Goal: Find specific fact: Find specific fact

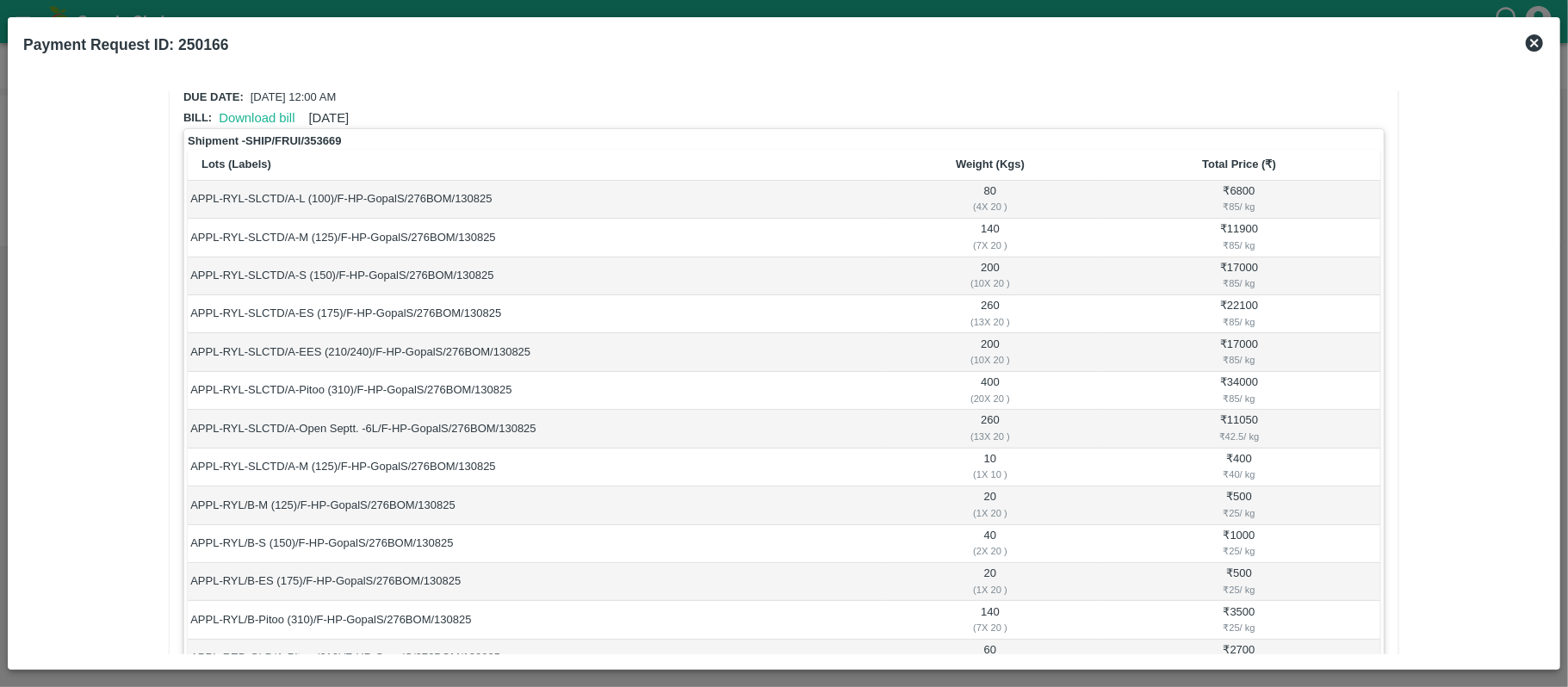
scroll to position [39, 0]
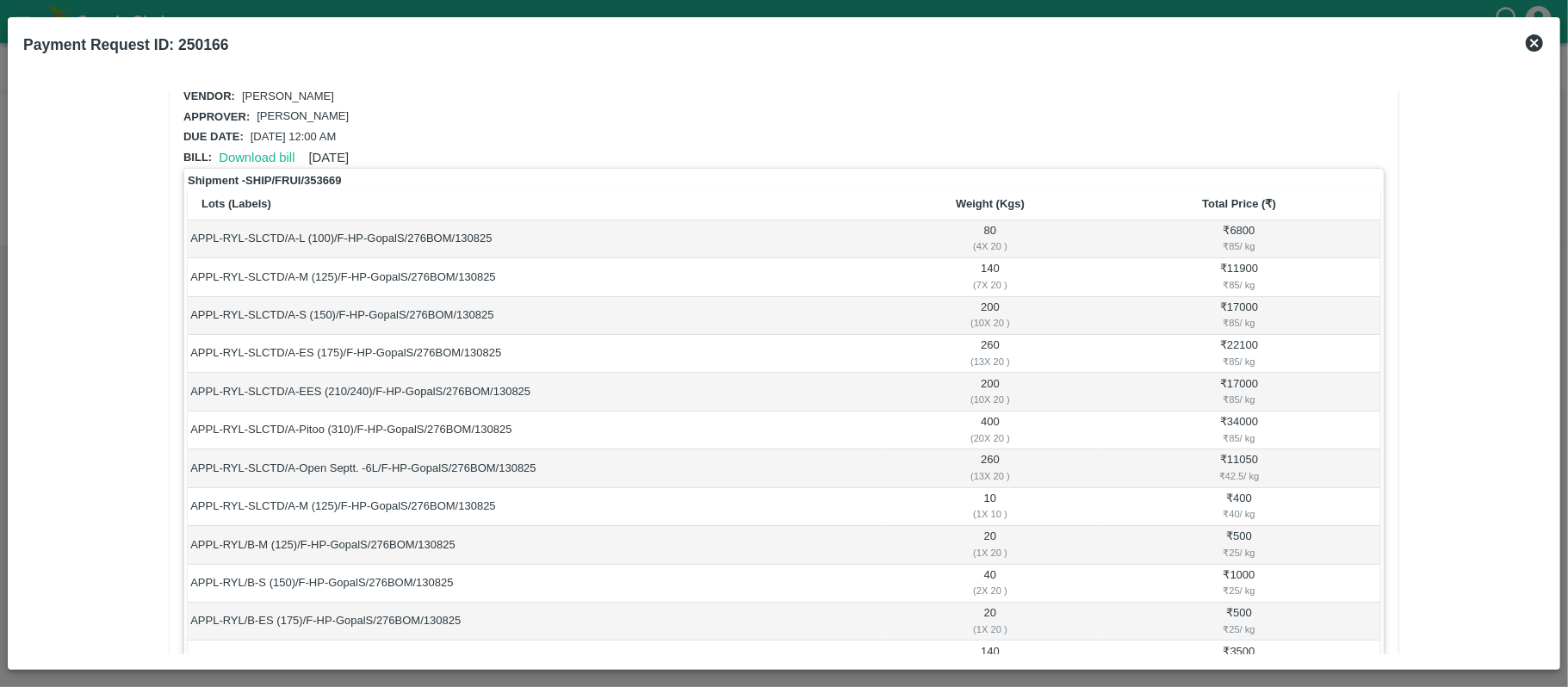
click at [992, 221] on td "80 ( 4 X 20 )" at bounding box center [990, 239] width 216 height 37
copy td "80"
click at [987, 266] on td "140 ( 7 X 20 )" at bounding box center [990, 277] width 216 height 37
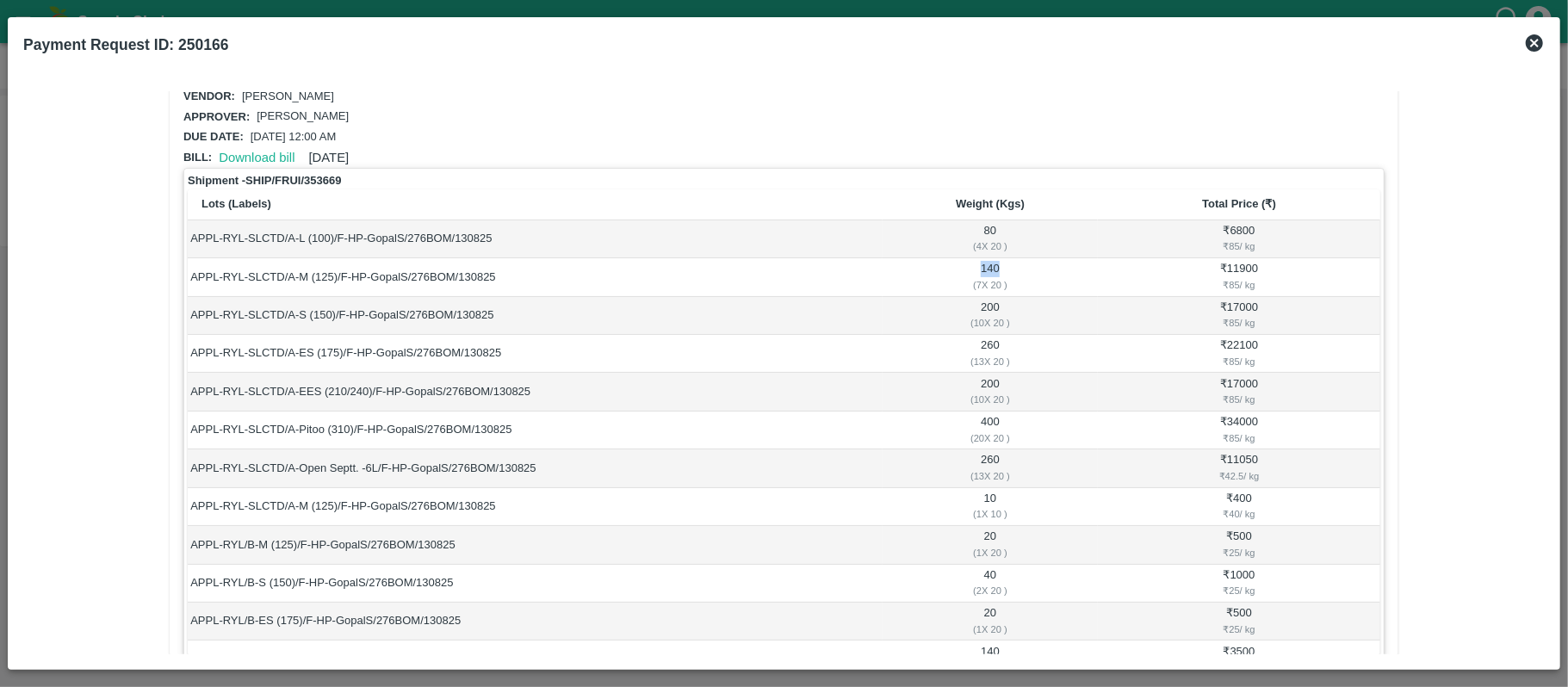
copy td "140"
click at [989, 303] on td "200 ( 10 X 20 )" at bounding box center [990, 316] width 216 height 37
copy td "200"
click at [989, 345] on td "260 ( 13 X 20 )" at bounding box center [990, 353] width 216 height 37
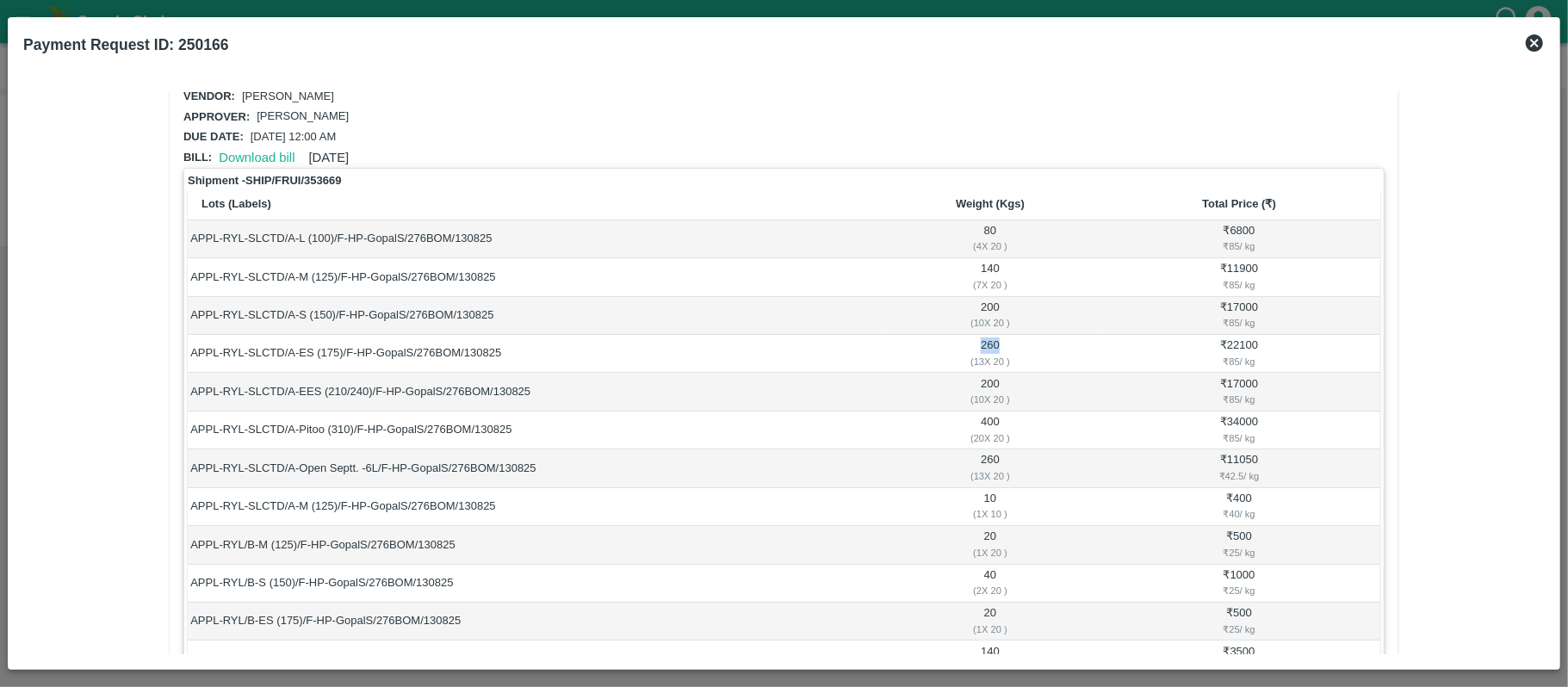
click at [989, 345] on td "260 ( 13 X 20 )" at bounding box center [990, 353] width 216 height 37
copy td "260"
click at [989, 380] on td "200 ( 10 X 20 )" at bounding box center [990, 392] width 216 height 37
copy td "200"
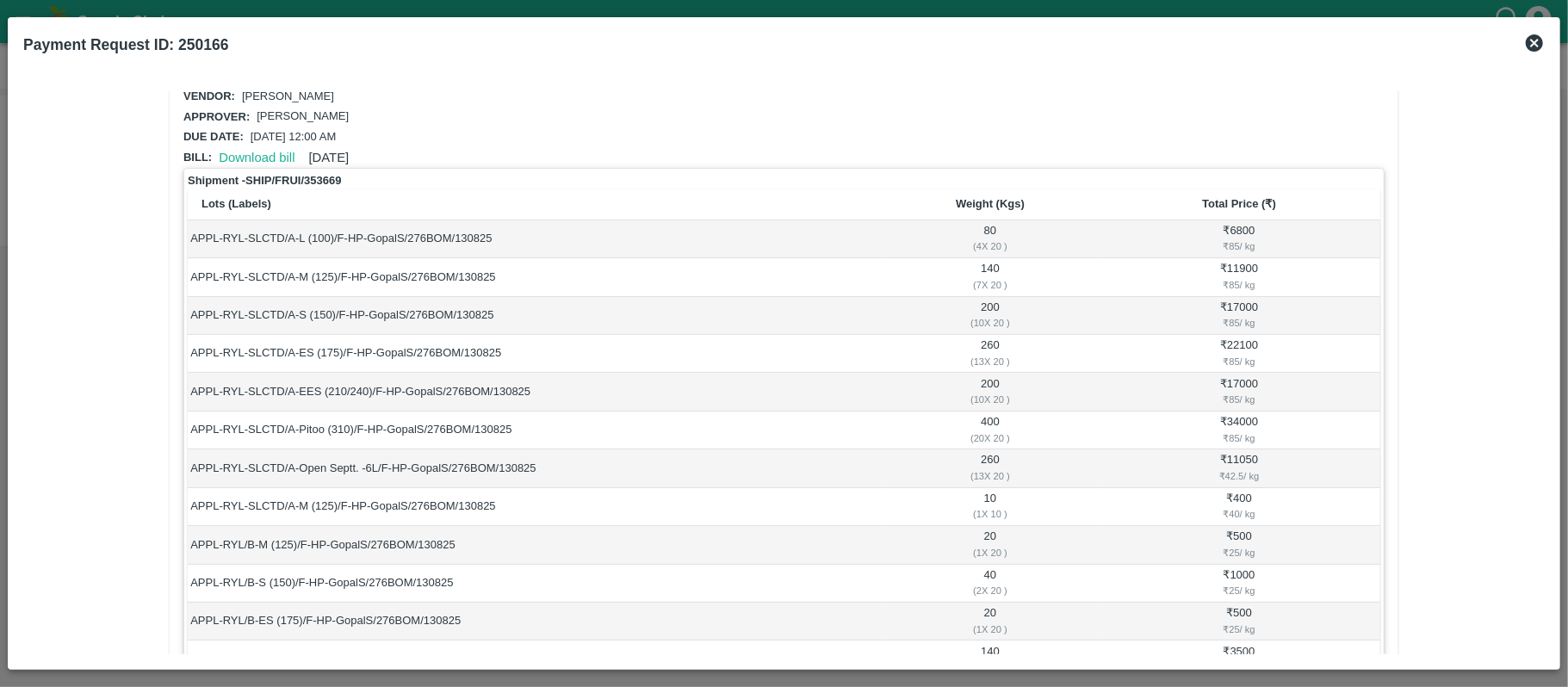
click at [989, 416] on td "400 ( 20 X 20 )" at bounding box center [990, 430] width 216 height 37
copy td "400"
click at [992, 455] on td "260 ( 13 X 20 )" at bounding box center [990, 468] width 216 height 37
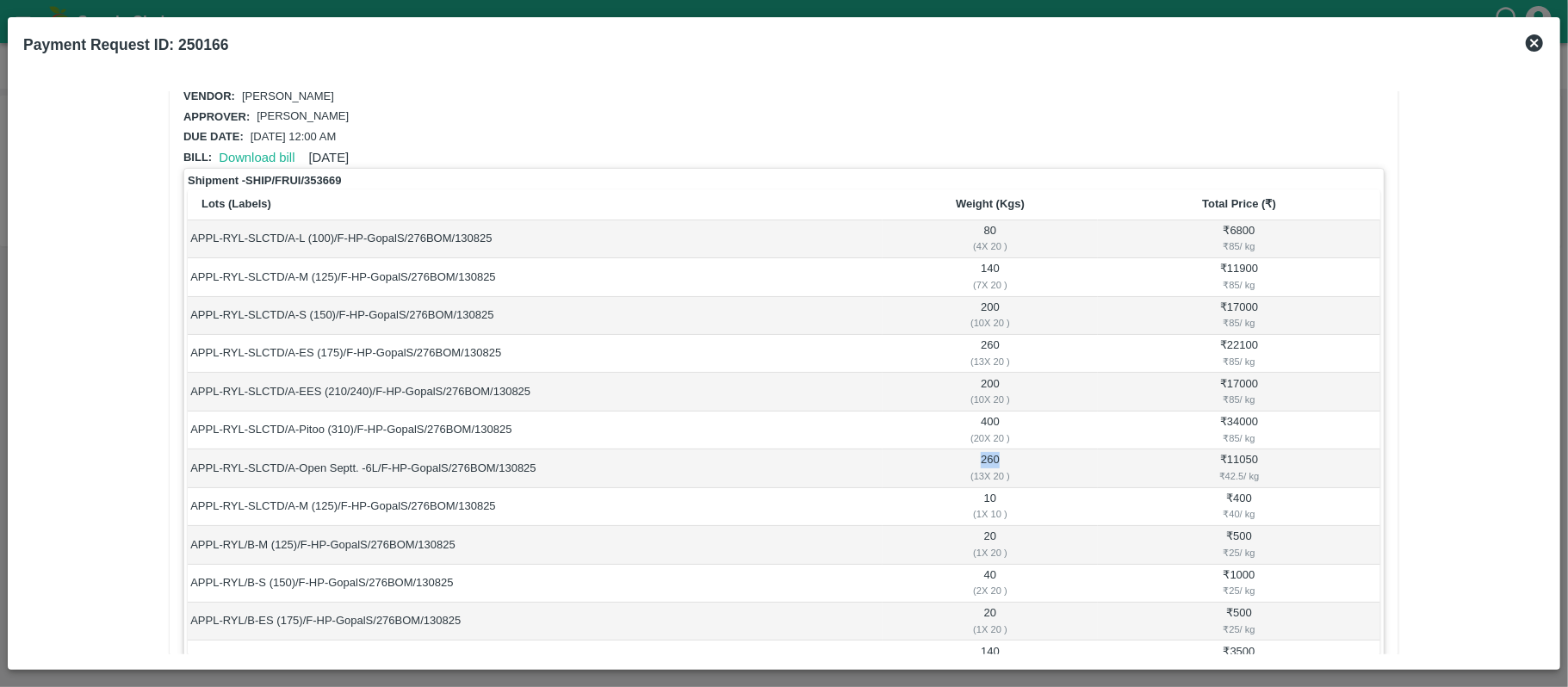
copy td "260"
click at [989, 494] on td "10 ( 1 X 10 )" at bounding box center [990, 507] width 216 height 37
copy td "10"
click at [1240, 221] on td "₹ 6800 ₹ 85 / kg" at bounding box center [1239, 239] width 283 height 37
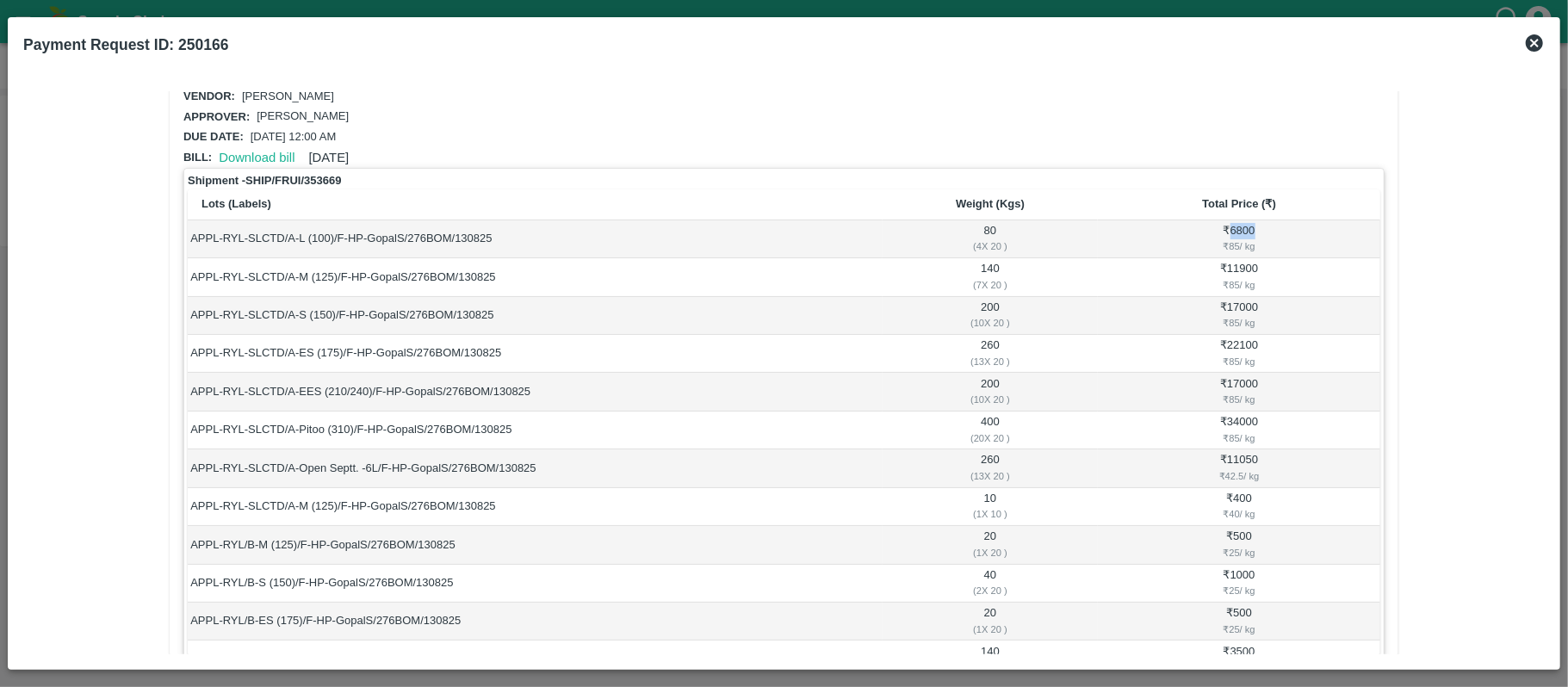
click at [1240, 221] on td "₹ 6800 ₹ 85 / kg" at bounding box center [1239, 239] width 283 height 37
copy td "6800"
click at [1240, 267] on td "₹ 11900 ₹ 85 / kg" at bounding box center [1239, 277] width 283 height 37
copy td "11900"
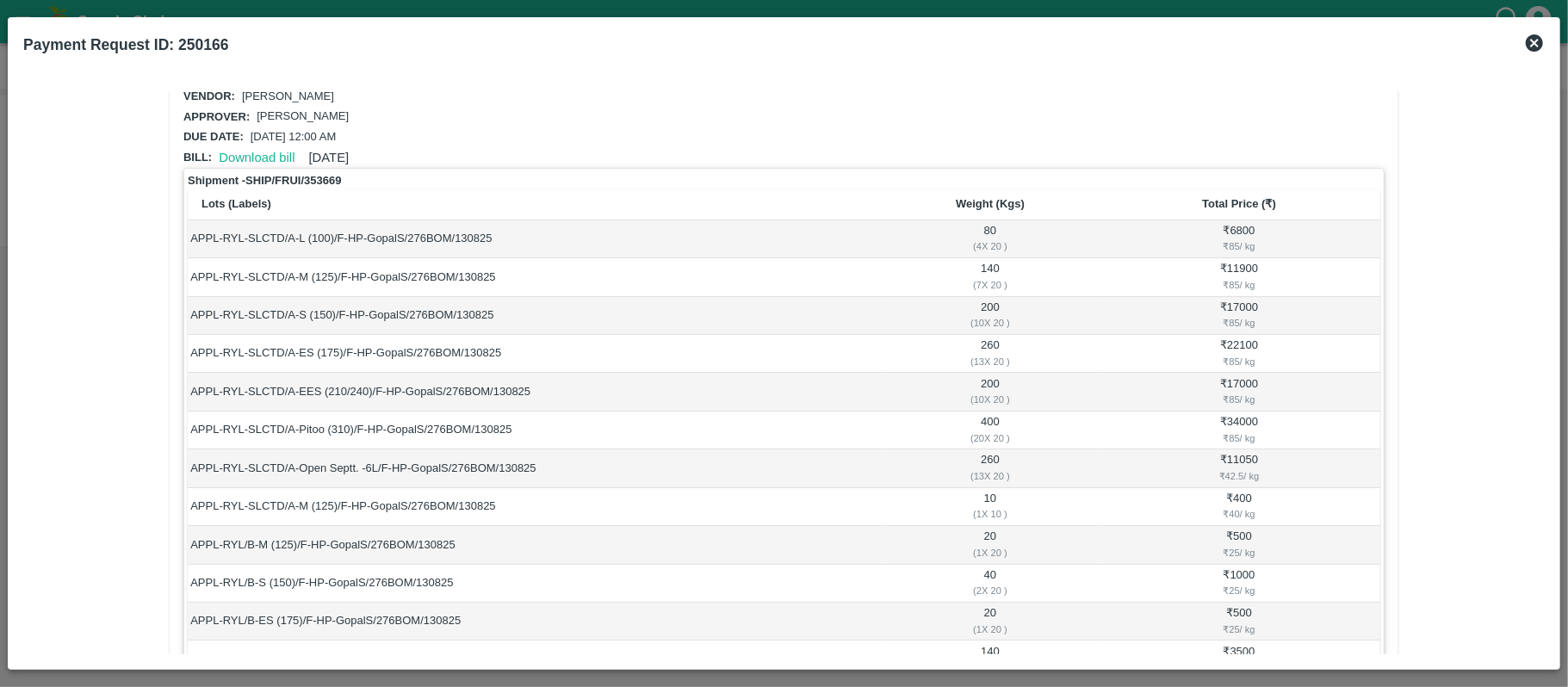
click at [1242, 303] on td "₹ 17000 ₹ 85 / kg" at bounding box center [1239, 316] width 283 height 37
click at [1240, 341] on td "₹ 22100 ₹ 85 / kg" at bounding box center [1239, 353] width 283 height 37
click at [1237, 383] on td "₹ 17000 ₹ 85 / kg" at bounding box center [1239, 392] width 283 height 37
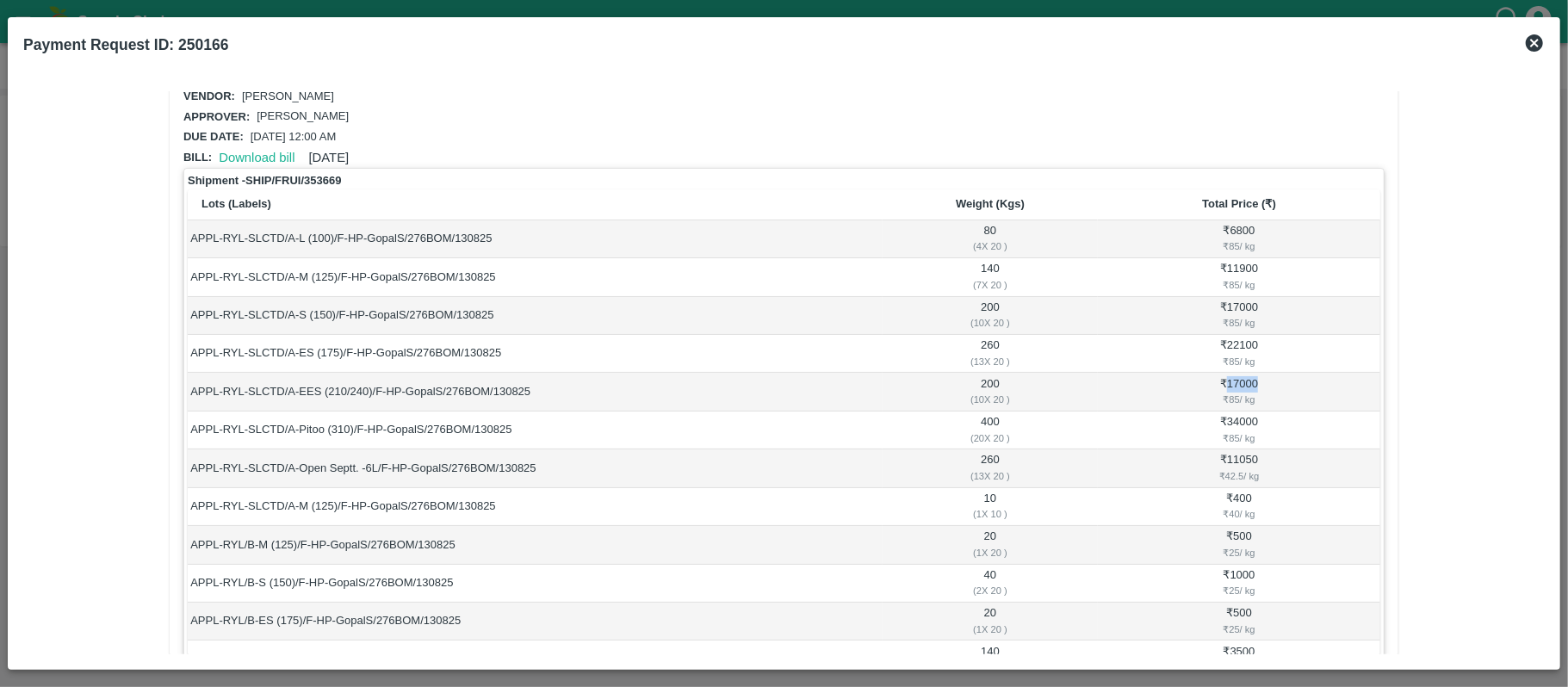
click at [1237, 383] on td "₹ 17000 ₹ 85 / kg" at bounding box center [1239, 392] width 283 height 37
click at [1243, 424] on td "₹ 34000 ₹ 85 / kg" at bounding box center [1239, 430] width 283 height 37
click at [1245, 460] on td "₹ 11050 ₹ 42.5 / kg" at bounding box center [1239, 468] width 283 height 37
click at [1244, 460] on td "₹ 11050 ₹ 42.5 / kg" at bounding box center [1239, 468] width 283 height 37
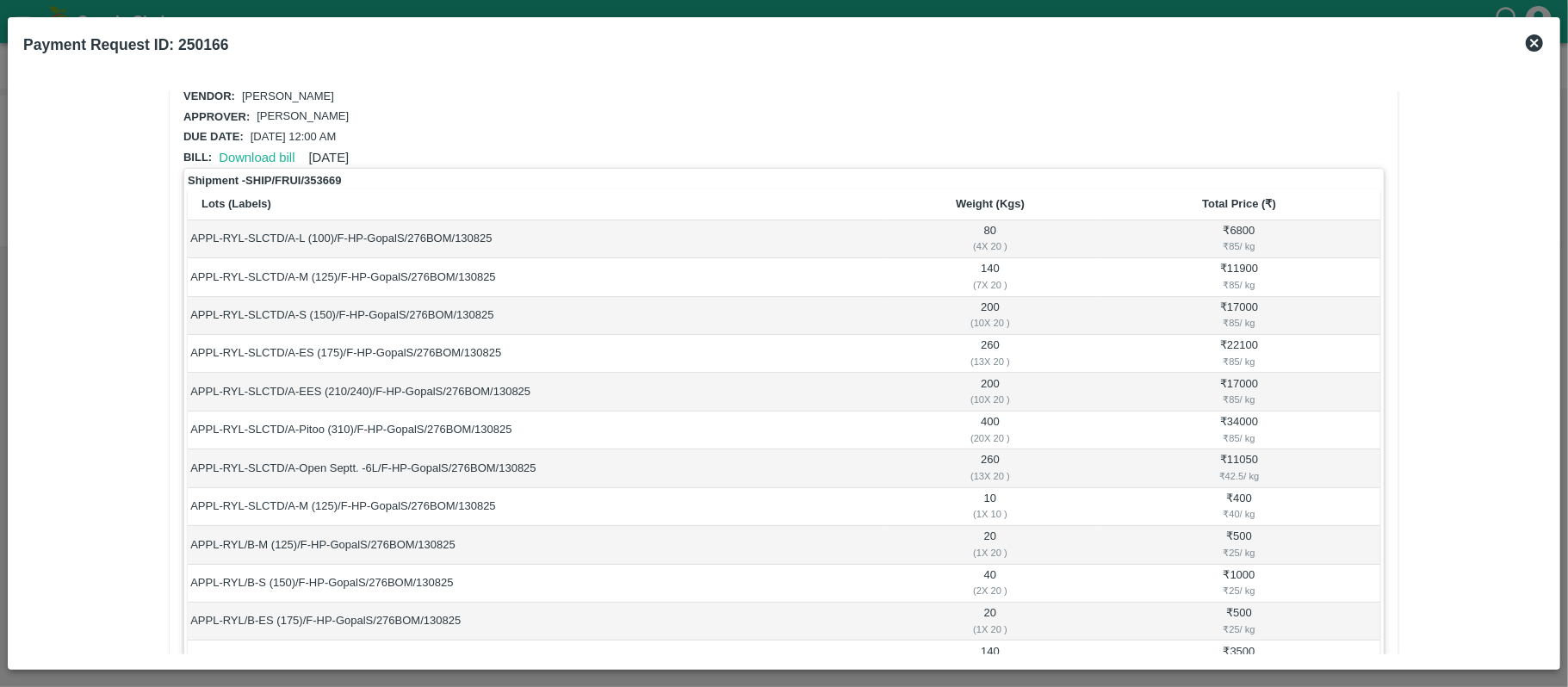
click at [1238, 496] on td "₹ 400 ₹ 40 / kg" at bounding box center [1239, 507] width 283 height 37
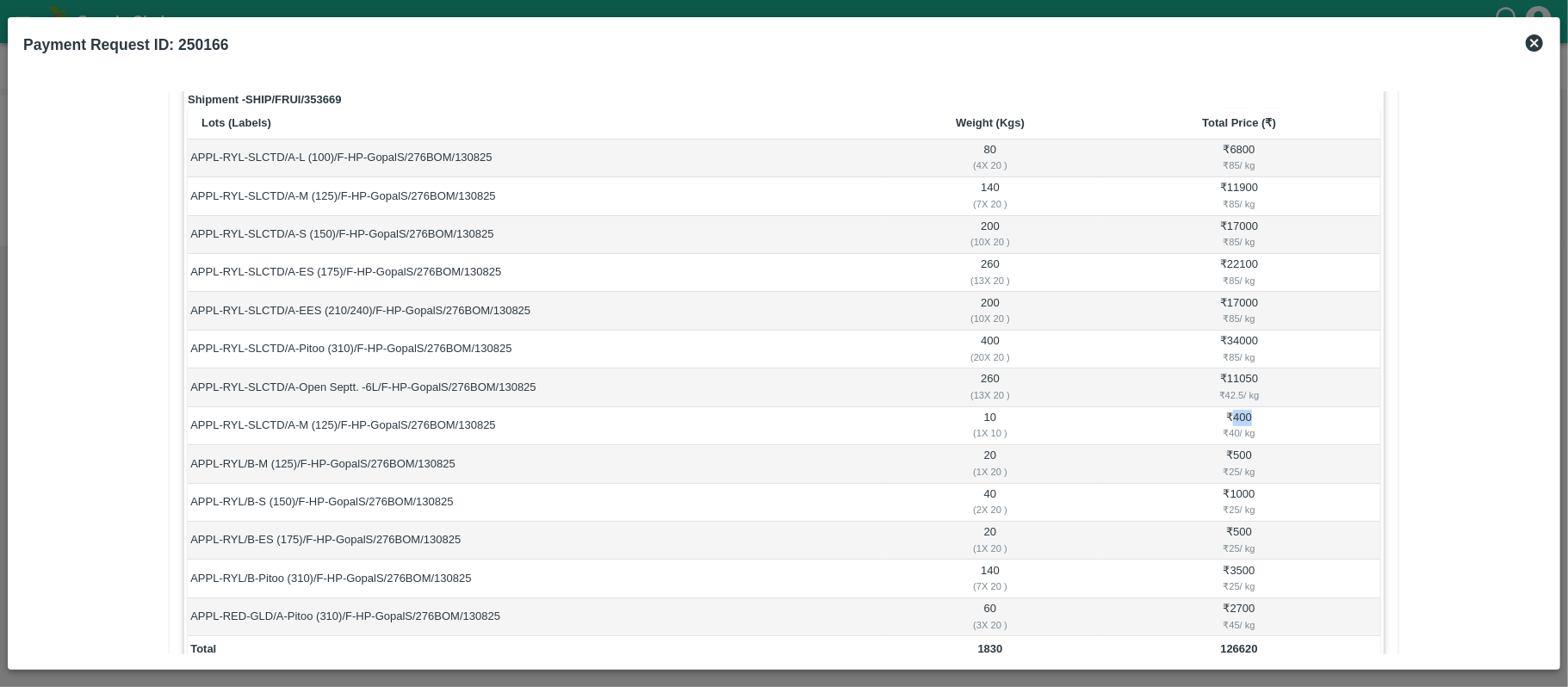
scroll to position [155, 0]
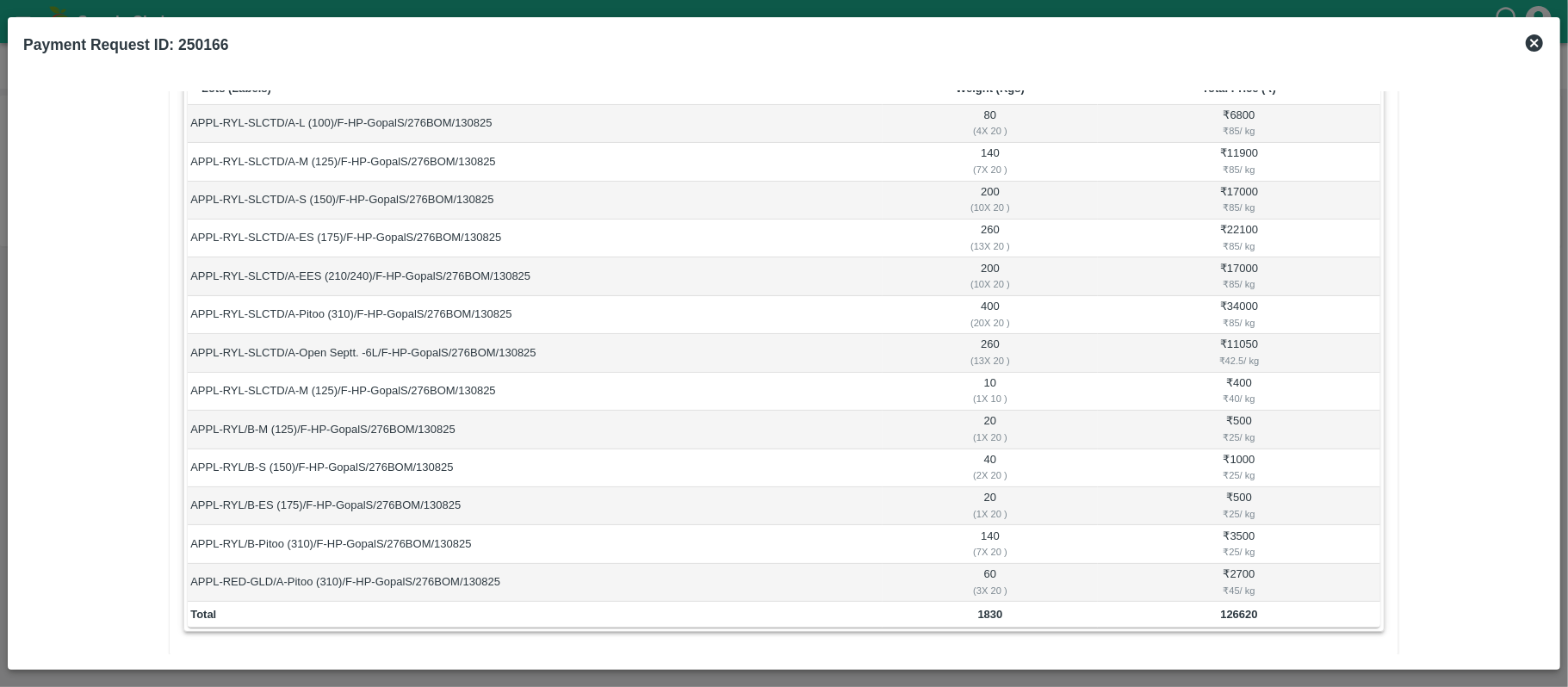
click at [989, 418] on td "20 ( 1 X 20 )" at bounding box center [990, 429] width 216 height 37
click at [989, 534] on td "140 ( 7 X 20 )" at bounding box center [990, 543] width 216 height 37
click at [1023, 380] on td "10 ( 1 X 10 )" at bounding box center [990, 392] width 216 height 37
click at [1242, 417] on td "₹ 500 ₹ 25 / kg" at bounding box center [1239, 429] width 283 height 37
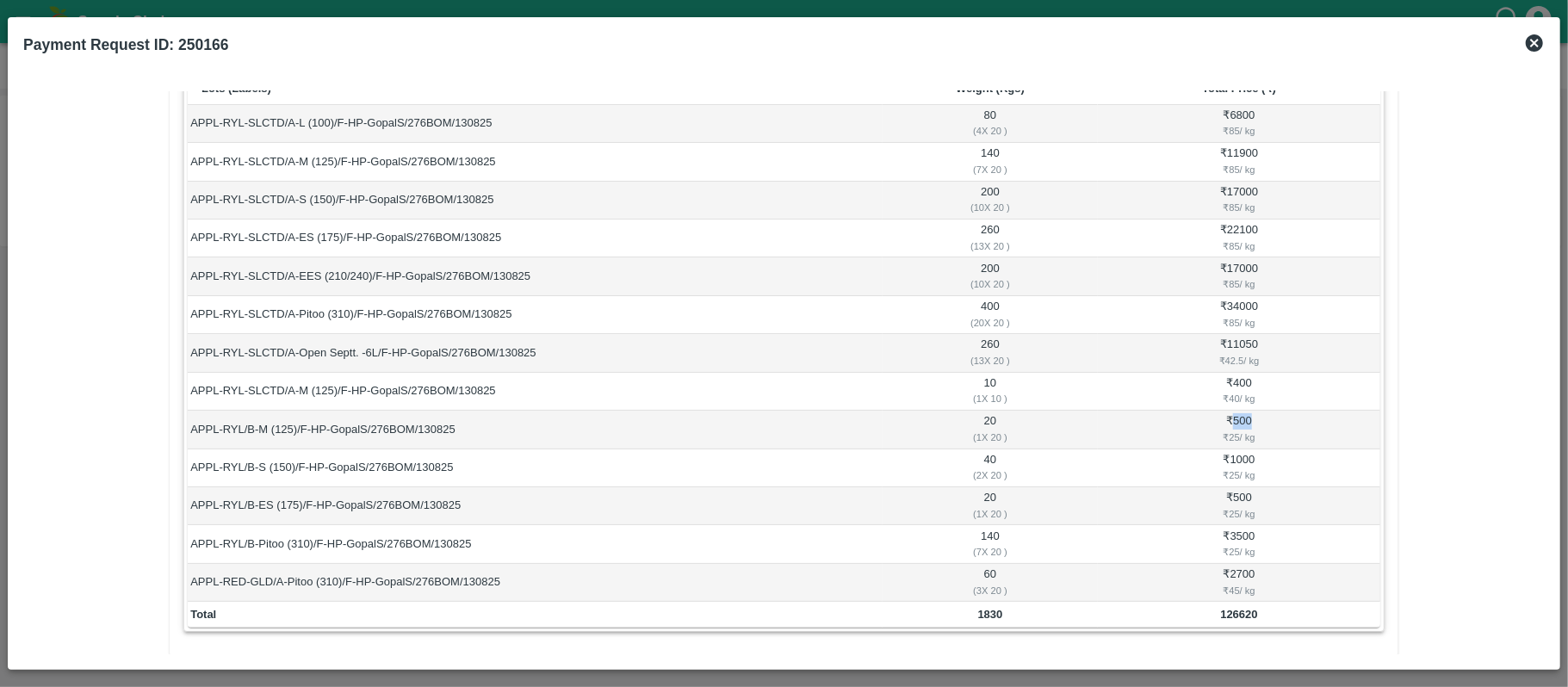
click at [1242, 417] on td "₹ 500 ₹ 25 / kg" at bounding box center [1239, 429] width 283 height 37
click at [1242, 462] on td "₹ 1000 ₹ 25 / kg" at bounding box center [1239, 468] width 283 height 37
click at [1243, 499] on td "₹ 500 ₹ 25 / kg" at bounding box center [1239, 506] width 283 height 37
click at [1242, 499] on td "₹ 500 ₹ 25 / kg" at bounding box center [1239, 506] width 283 height 37
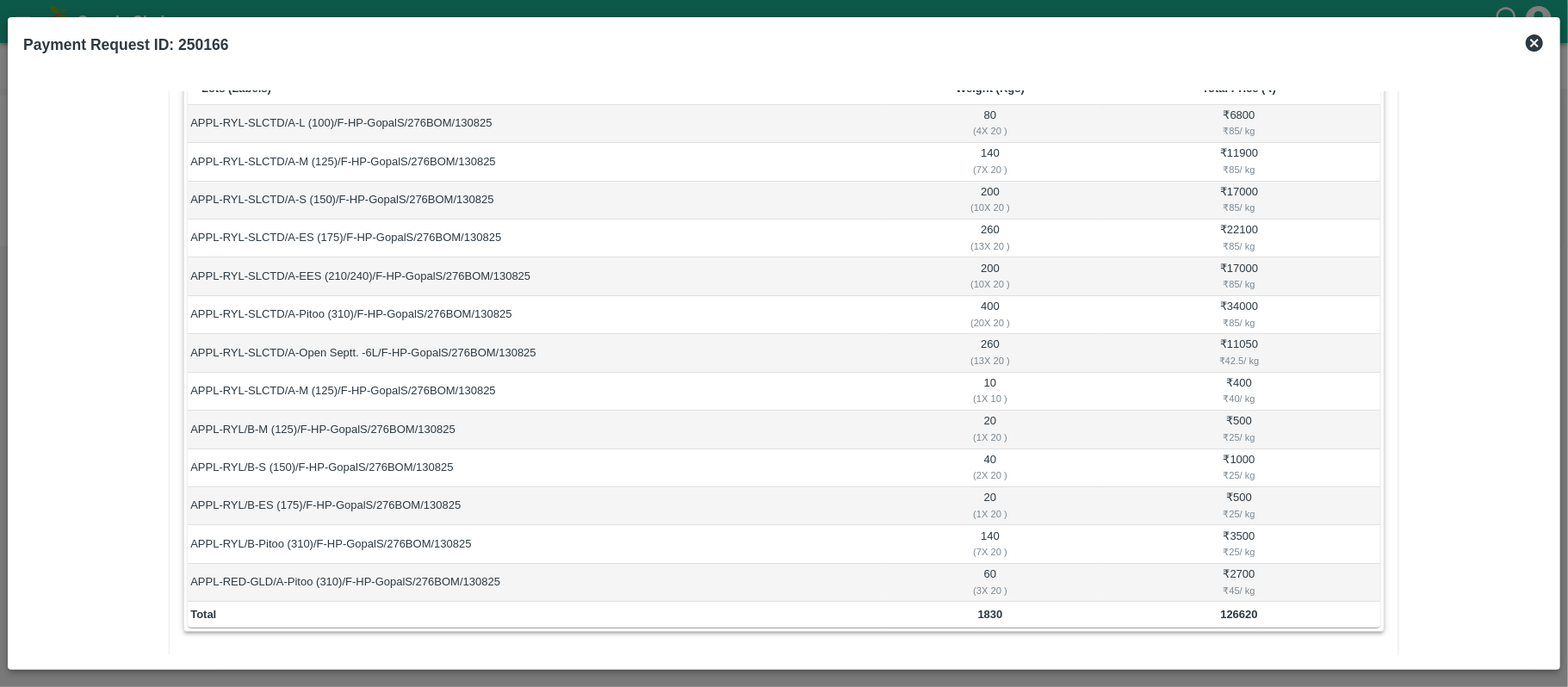
click at [1236, 535] on td "₹ 3500 ₹ 25 / kg" at bounding box center [1239, 543] width 283 height 37
click at [453, 428] on td "APPL-RYL/B-M (125)/F-HP-GopalS/276BOM/130825" at bounding box center [535, 429] width 694 height 37
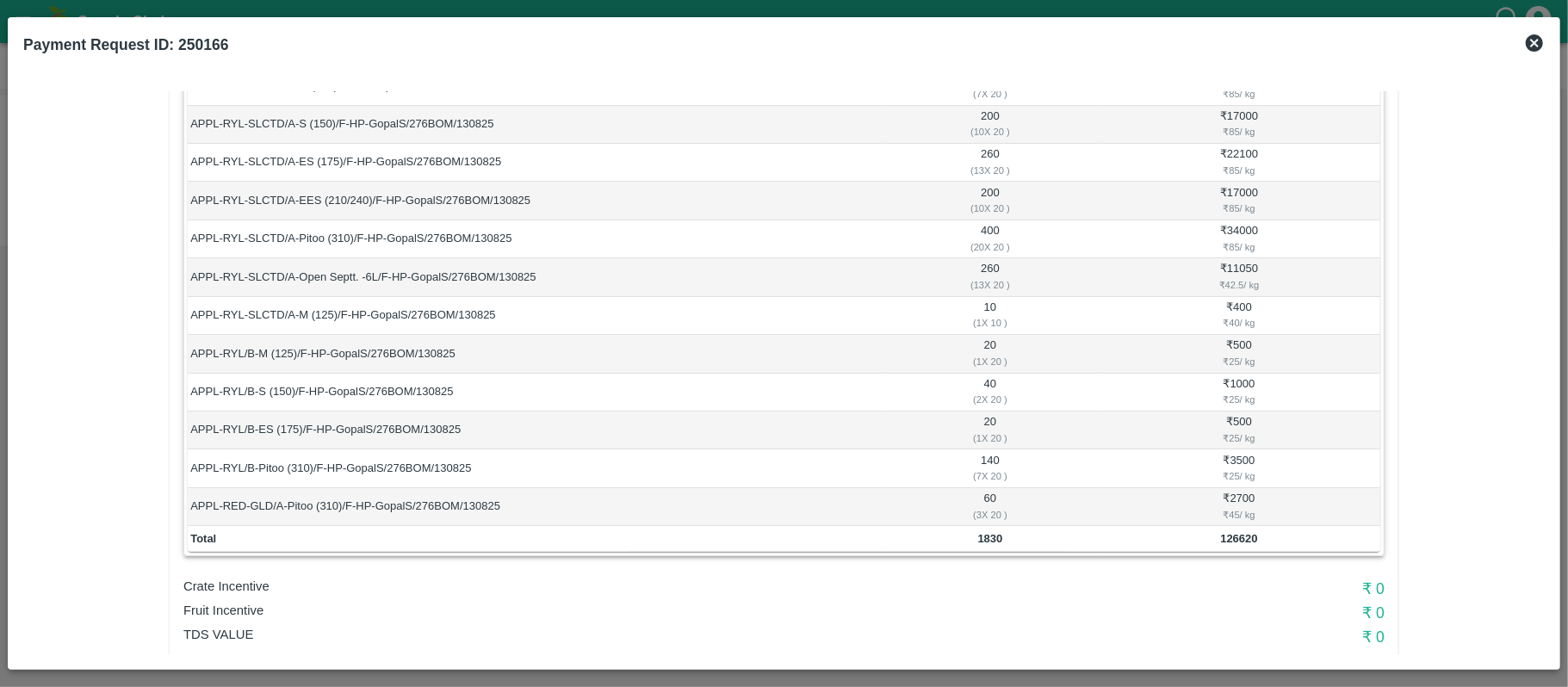
scroll to position [270, 0]
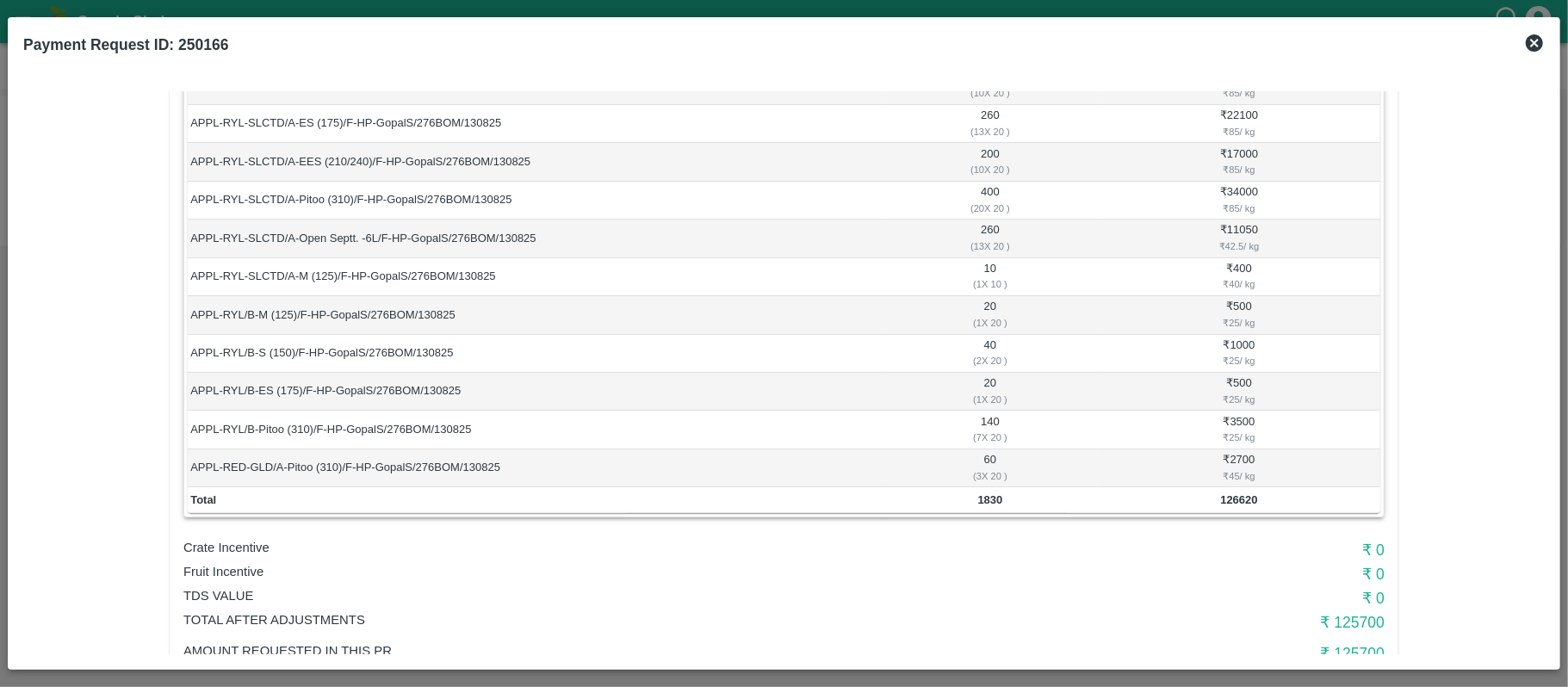
click at [986, 462] on td "60 ( 3 X 20 )" at bounding box center [990, 468] width 216 height 37
click at [1238, 455] on td "₹ 2700 ₹ 45 / kg" at bounding box center [1239, 468] width 283 height 37
click at [986, 462] on td "60 ( 3 X 20 )" at bounding box center [990, 468] width 216 height 37
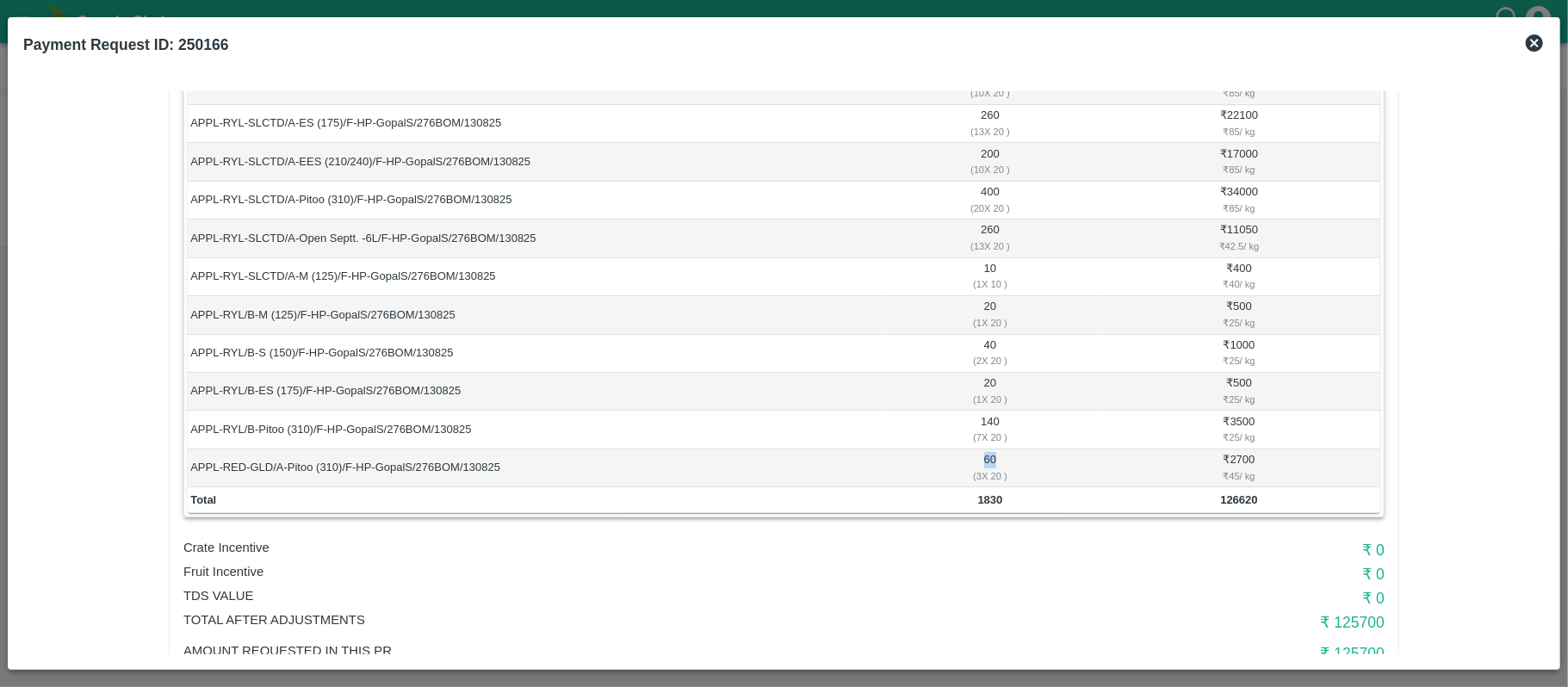
click at [986, 462] on td "60 ( 3 X 20 )" at bounding box center [990, 468] width 216 height 37
click at [882, 463] on td "60 ( 3 X 20 )" at bounding box center [990, 468] width 216 height 37
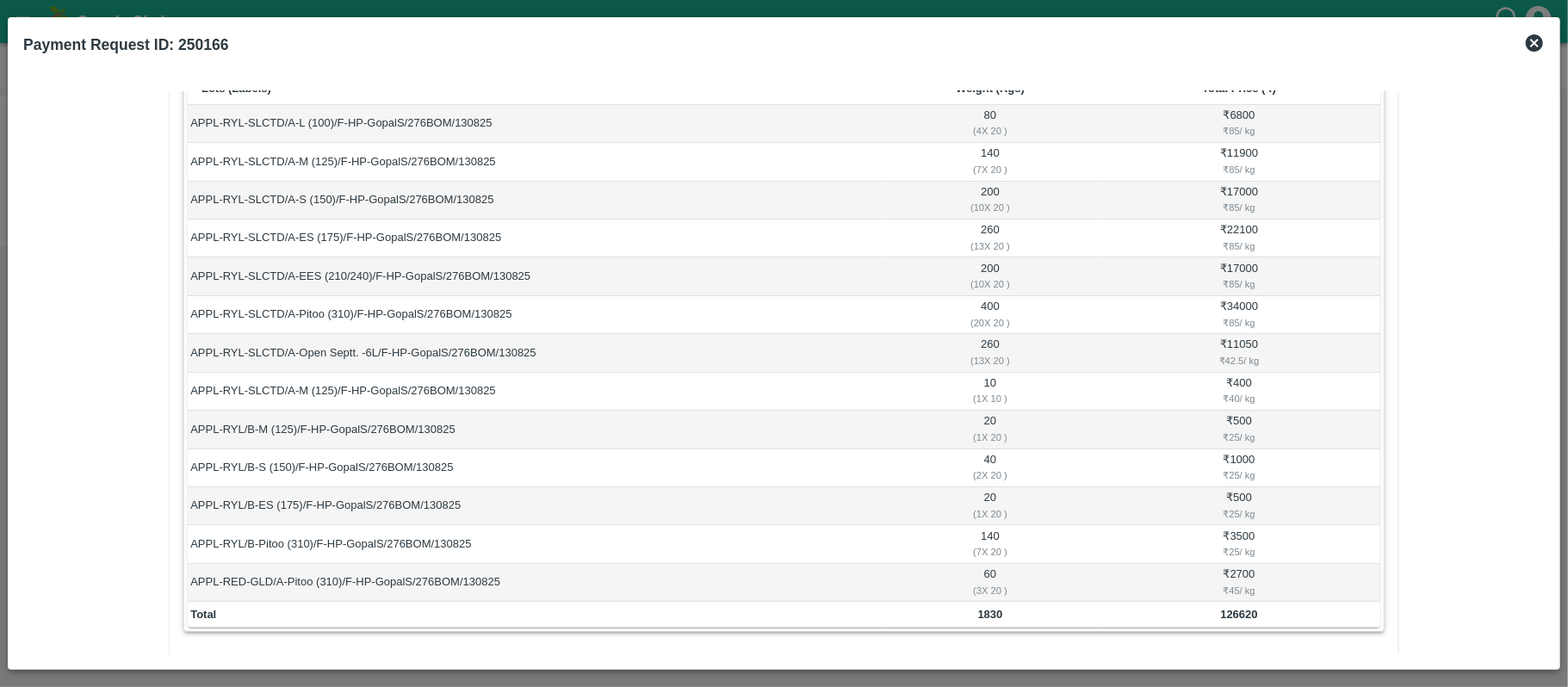
scroll to position [384, 0]
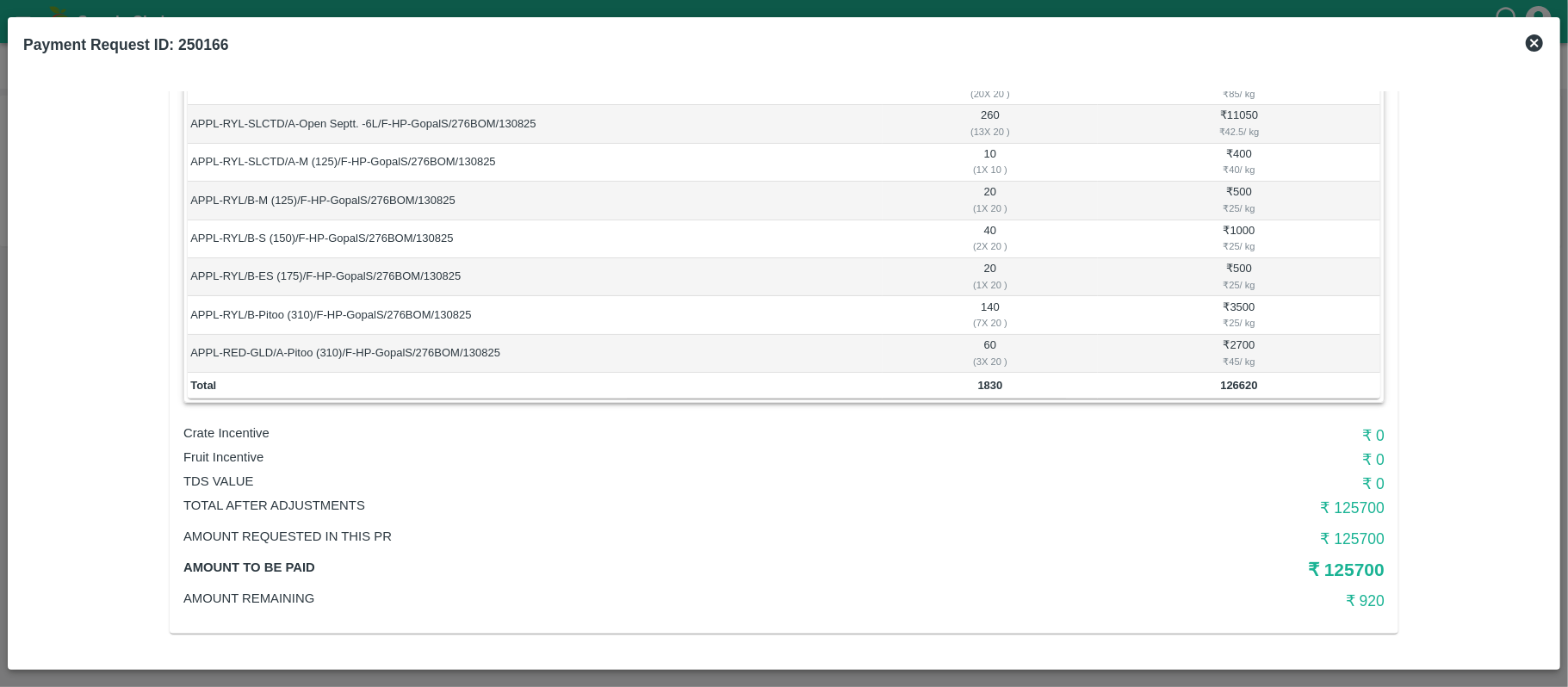
click at [1229, 348] on td "₹ 2700 ₹ 45 / kg" at bounding box center [1239, 353] width 283 height 37
click at [985, 347] on td "60 ( 3 X 20 )" at bounding box center [990, 353] width 216 height 37
click at [858, 347] on td "APPL-RED-GLD/A-Pitoo (310)/F-HP-GopalS/276BOM/130825" at bounding box center [535, 353] width 694 height 37
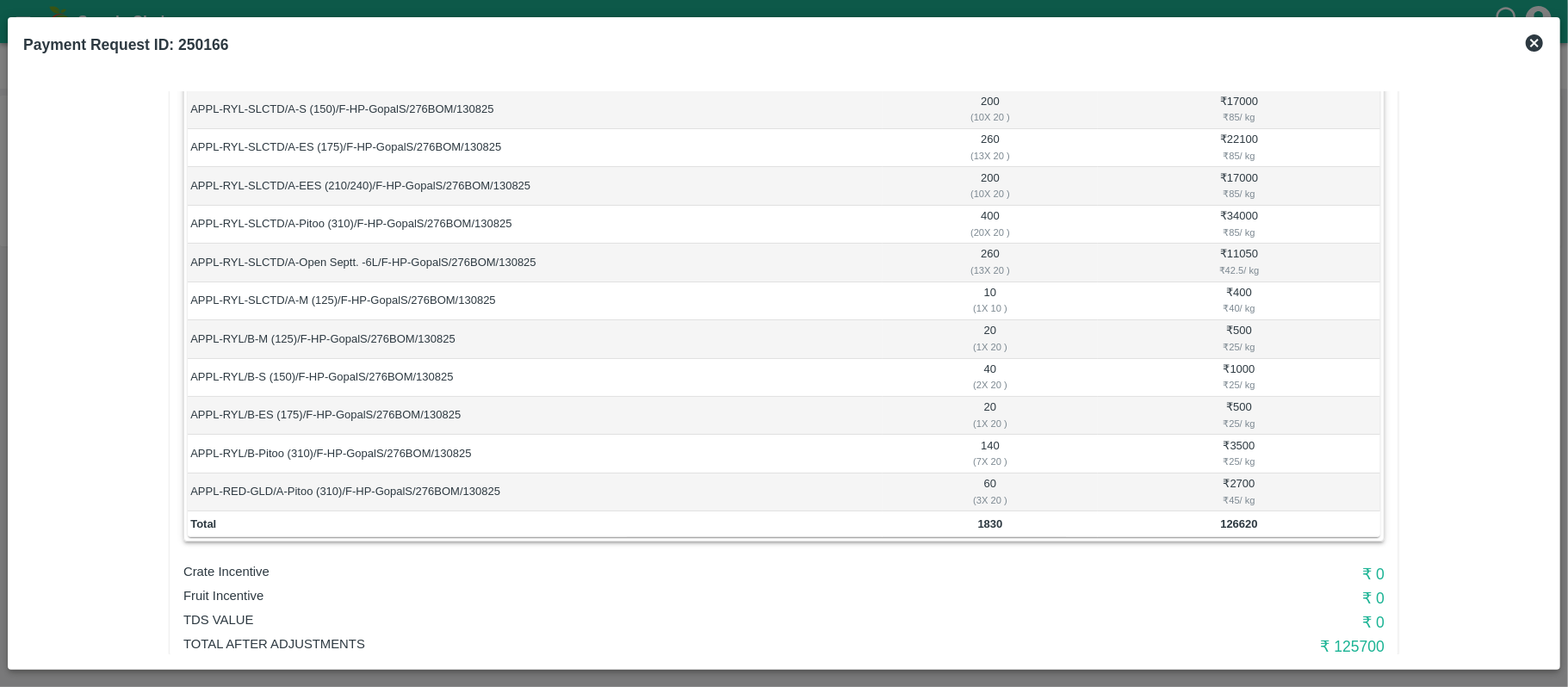
scroll to position [39, 0]
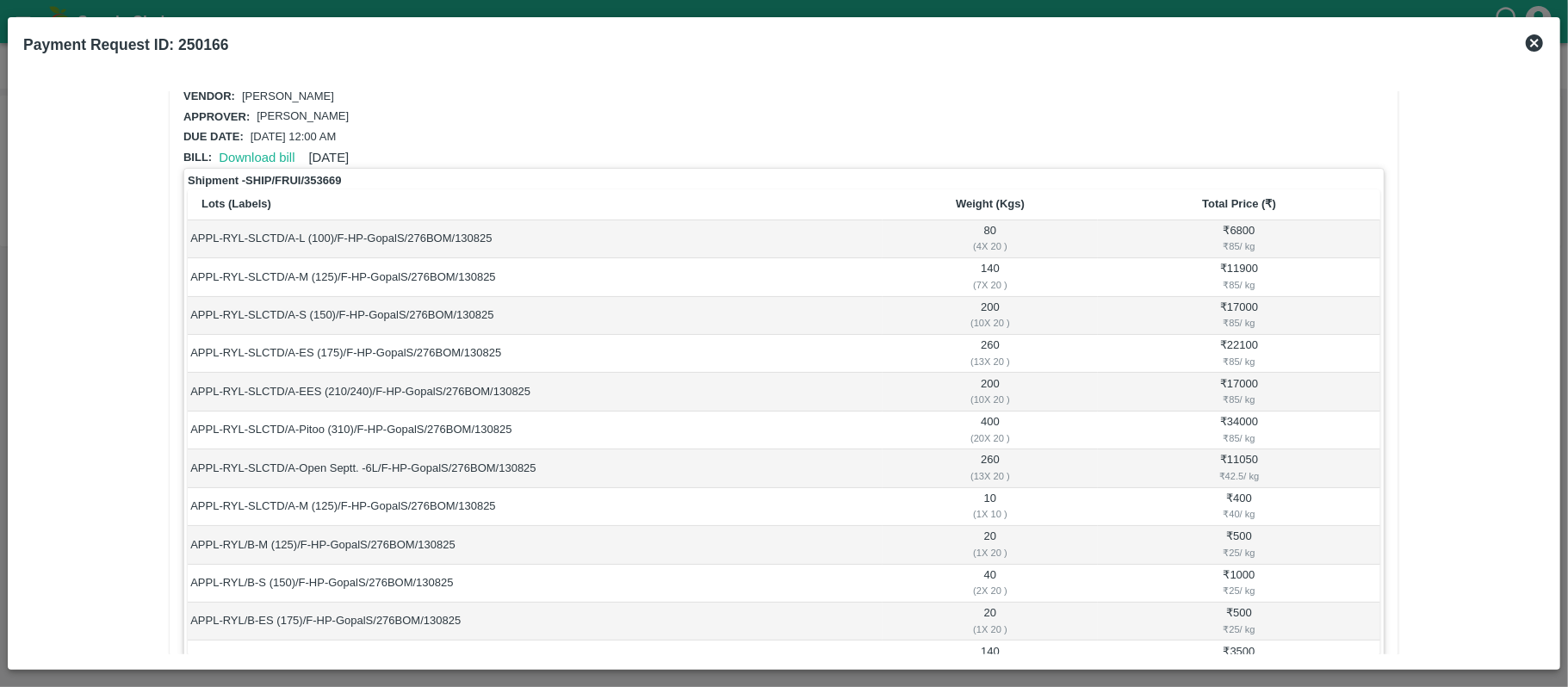
click at [861, 283] on td "APPL-RYL-SLCTD/A-M (125)/F-HP-GopalS/276BOM/130825" at bounding box center [535, 277] width 694 height 37
click at [989, 224] on td "80 ( 4 X 20 )" at bounding box center [990, 239] width 216 height 37
click at [986, 264] on td "140 ( 7 X 20 )" at bounding box center [990, 277] width 216 height 37
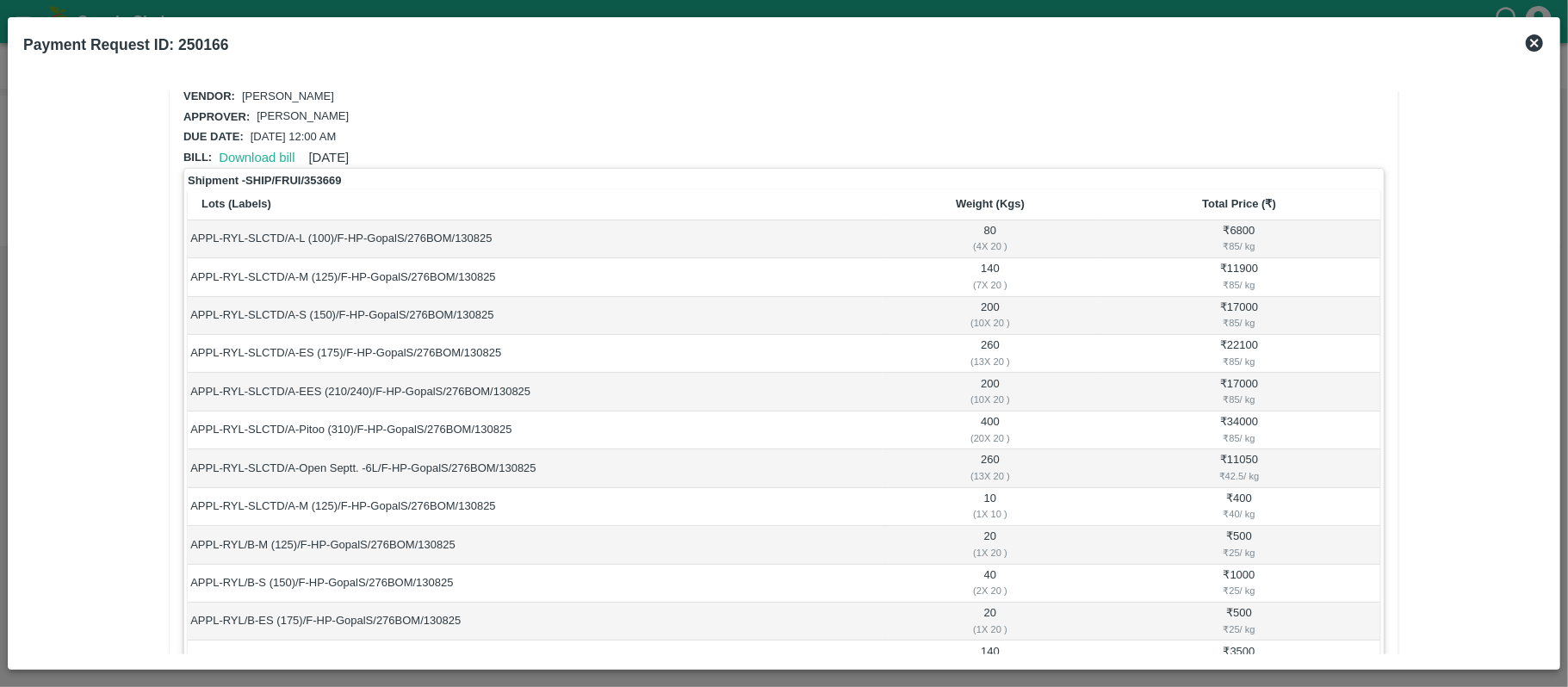
click at [989, 303] on td "200 ( 10 X 20 )" at bounding box center [990, 316] width 216 height 37
click at [982, 341] on td "260 ( 13 X 20 )" at bounding box center [990, 353] width 216 height 37
click at [989, 384] on td "200 ( 10 X 20 )" at bounding box center [990, 392] width 216 height 37
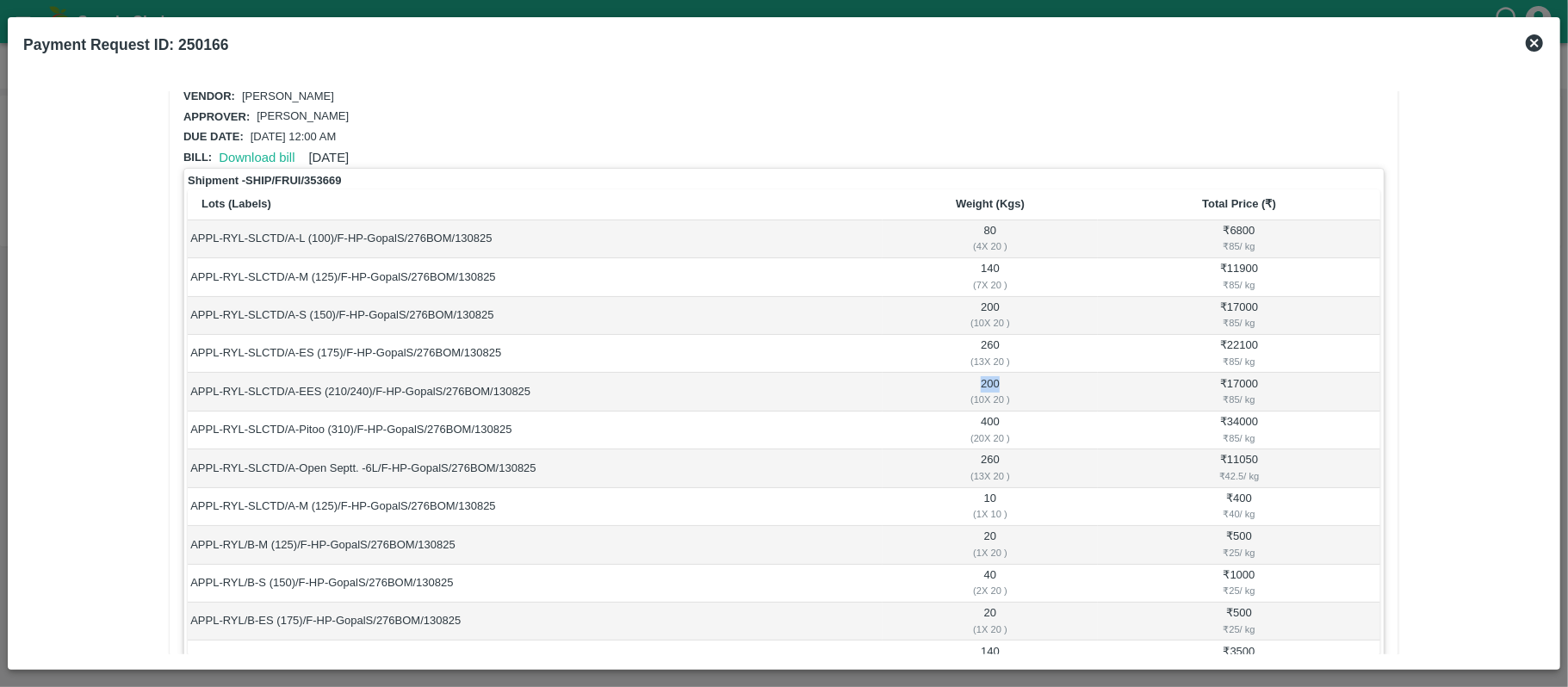
click at [989, 384] on td "200 ( 10 X 20 )" at bounding box center [990, 392] width 216 height 37
click at [989, 423] on td "400 ( 20 X 20 )" at bounding box center [990, 430] width 216 height 37
click at [987, 459] on td "260 ( 13 X 20 )" at bounding box center [990, 468] width 216 height 37
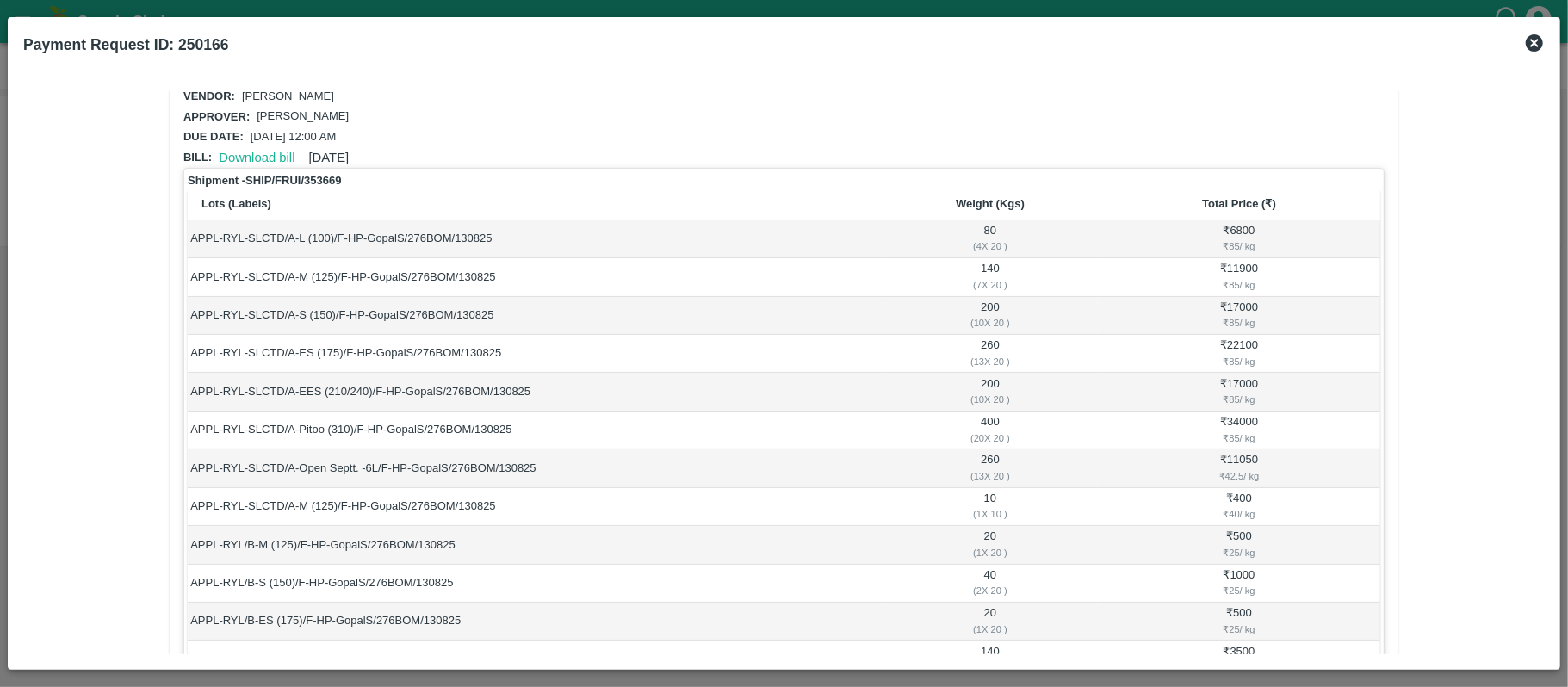
click at [989, 497] on td "10 ( 1 X 10 )" at bounding box center [990, 507] width 216 height 37
click at [1247, 223] on td "₹ 6800 ₹ 85 / kg" at bounding box center [1239, 239] width 283 height 37
click at [875, 437] on td "APPL-RYL-SLCTD/A-Pitoo (310)/F-HP-GopalS/276BOM/130825" at bounding box center [535, 430] width 694 height 37
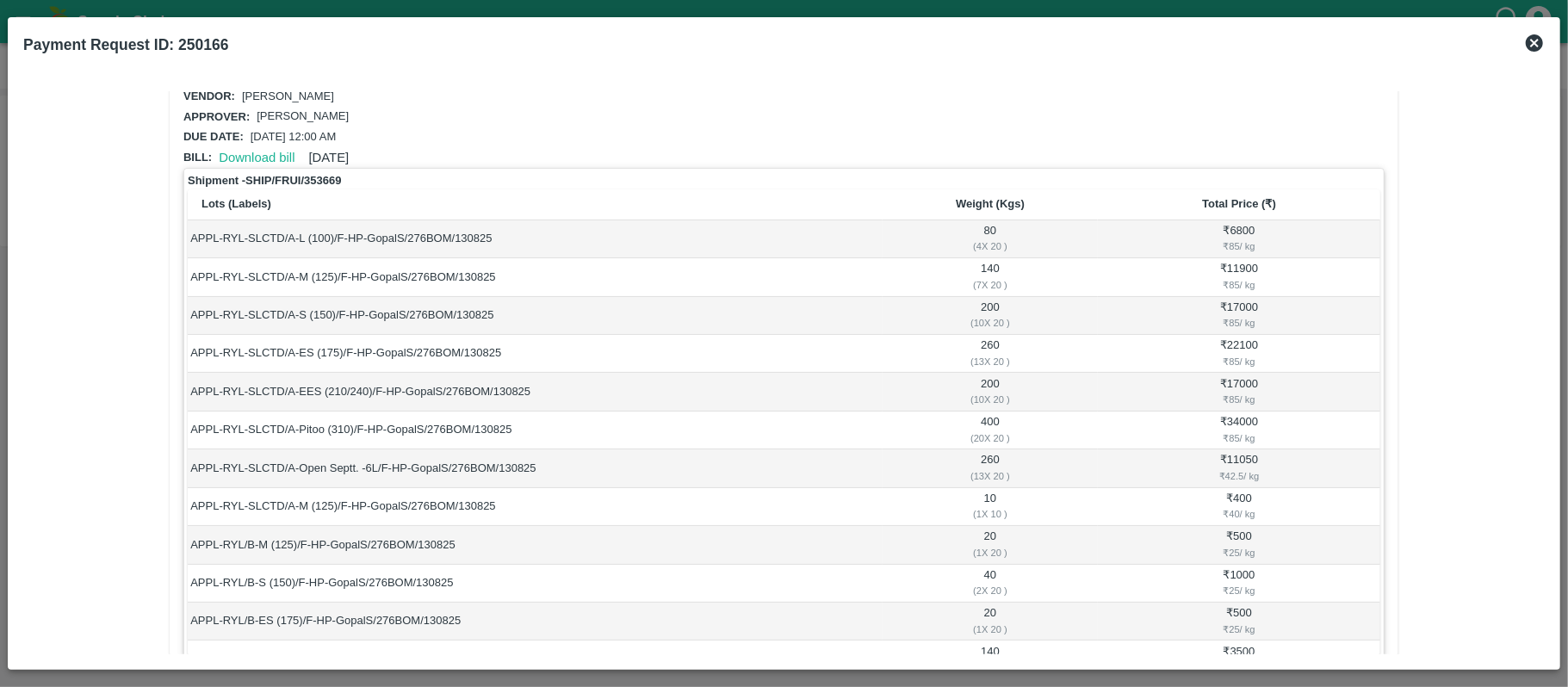
click at [1242, 266] on td "₹ 11900 ₹ 85 / kg" at bounding box center [1239, 277] width 283 height 37
click at [1244, 297] on td "₹ 17000 ₹ 85 / kg" at bounding box center [1239, 316] width 283 height 37
click at [1241, 339] on td "₹ 22100 ₹ 85 / kg" at bounding box center [1239, 353] width 283 height 37
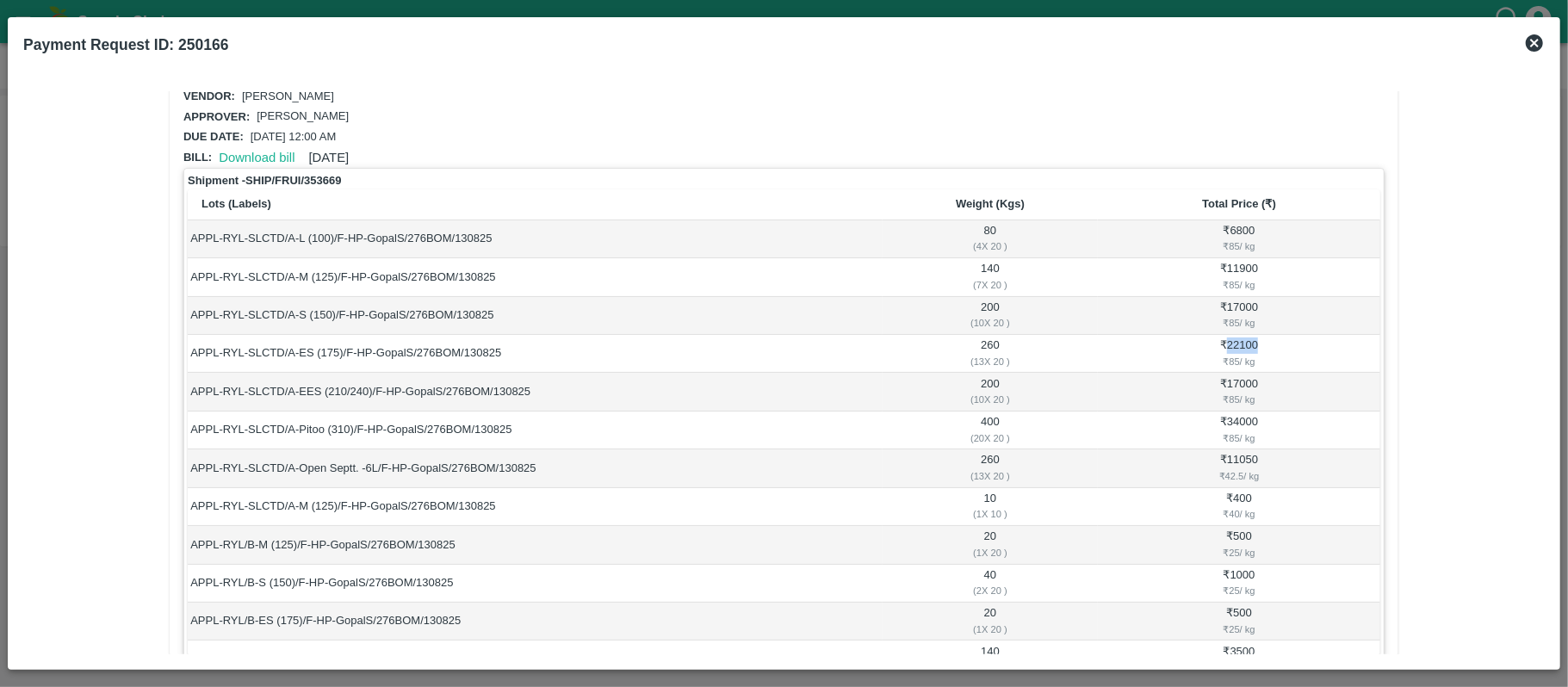
click at [1241, 339] on td "₹ 22100 ₹ 85 / kg" at bounding box center [1239, 353] width 283 height 37
click at [1243, 377] on td "₹ 17000 ₹ 85 / kg" at bounding box center [1239, 392] width 283 height 37
click at [1242, 418] on td "₹ 34000 ₹ 85 / kg" at bounding box center [1239, 430] width 283 height 37
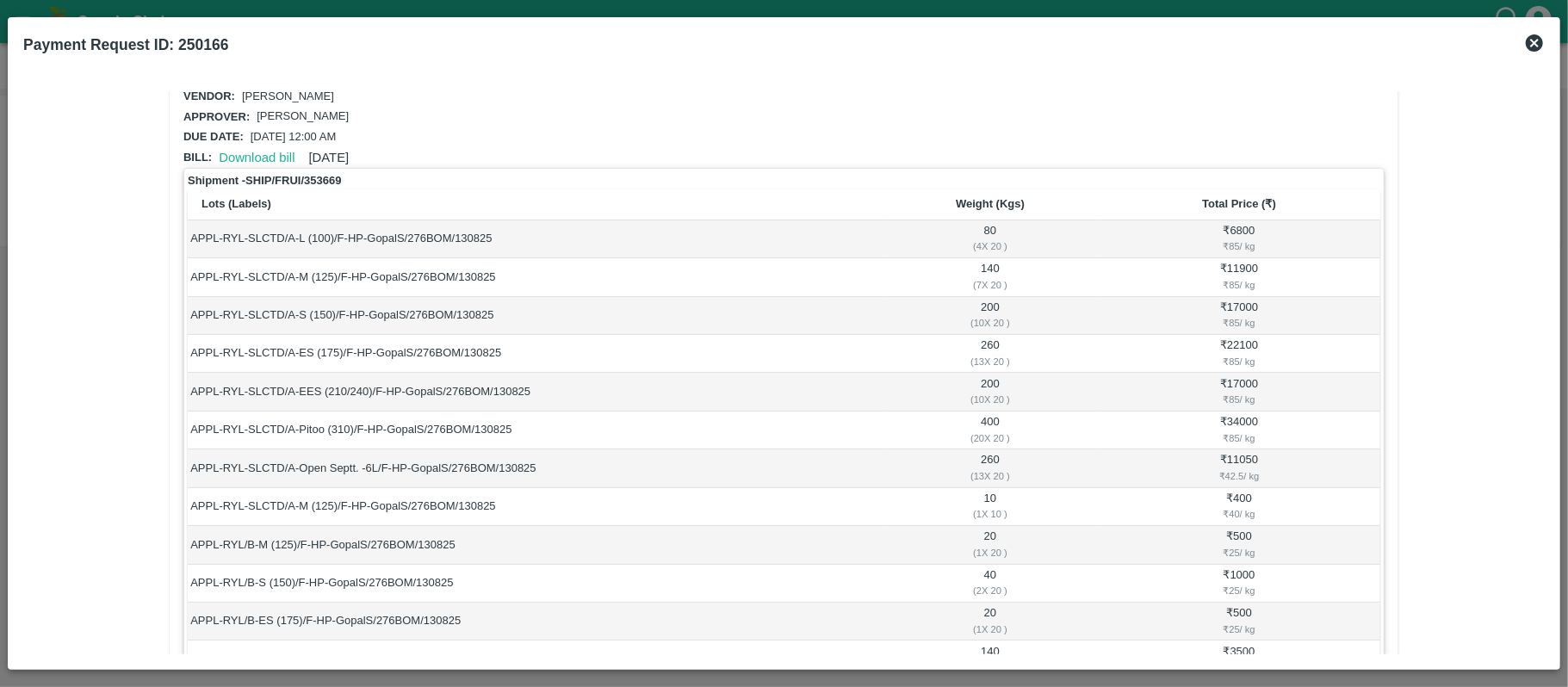
click at [1238, 456] on td "₹ 11050 ₹ 42.5 / kg" at bounding box center [1239, 468] width 283 height 37
click at [1240, 497] on td "₹ 400 ₹ 40 / kg" at bounding box center [1239, 507] width 283 height 37
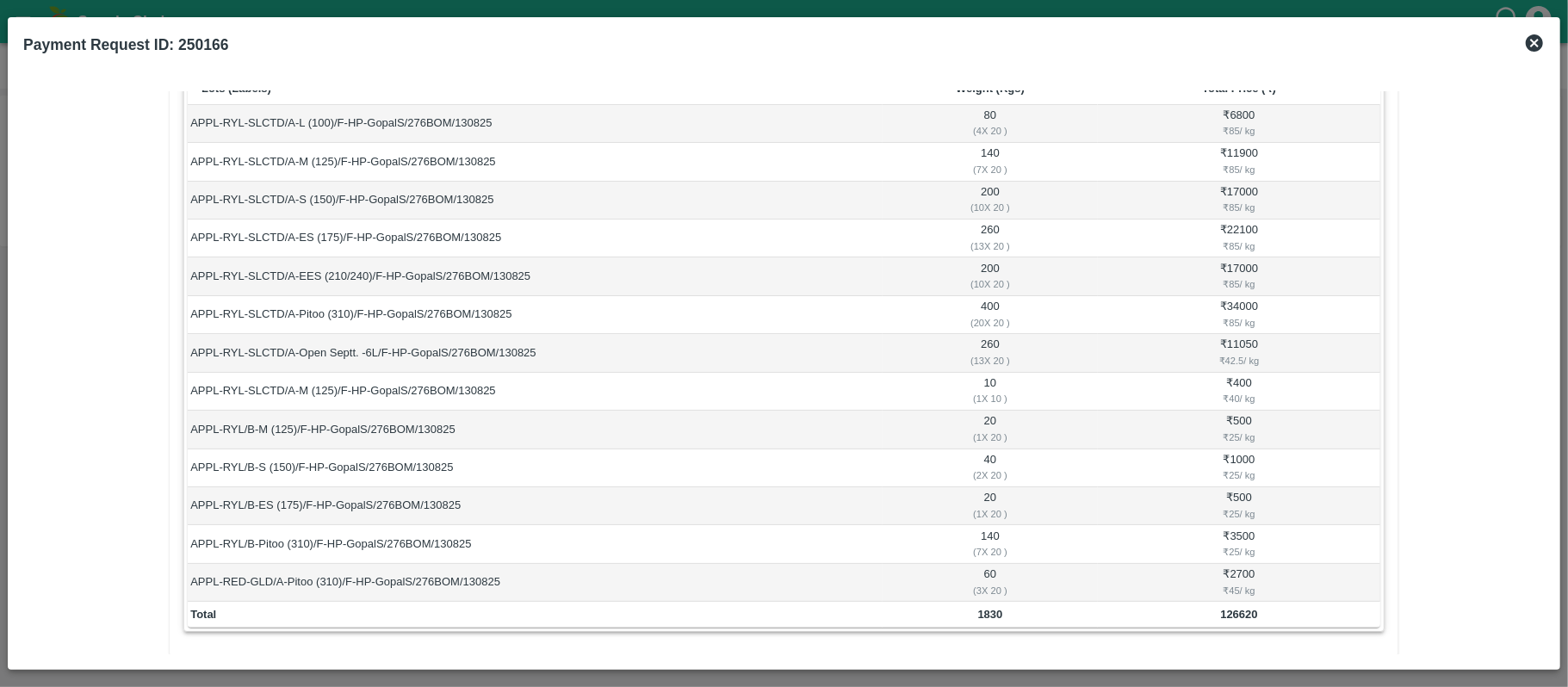
click at [1137, 303] on td "₹ 34000 ₹ 85 / kg" at bounding box center [1239, 315] width 283 height 37
click at [990, 423] on td "20 ( 1 X 20 )" at bounding box center [990, 429] width 216 height 37
click at [989, 465] on td "40 ( 2 X 20 )" at bounding box center [990, 468] width 216 height 37
click at [989, 463] on td "40 ( 2 X 20 )" at bounding box center [990, 468] width 216 height 37
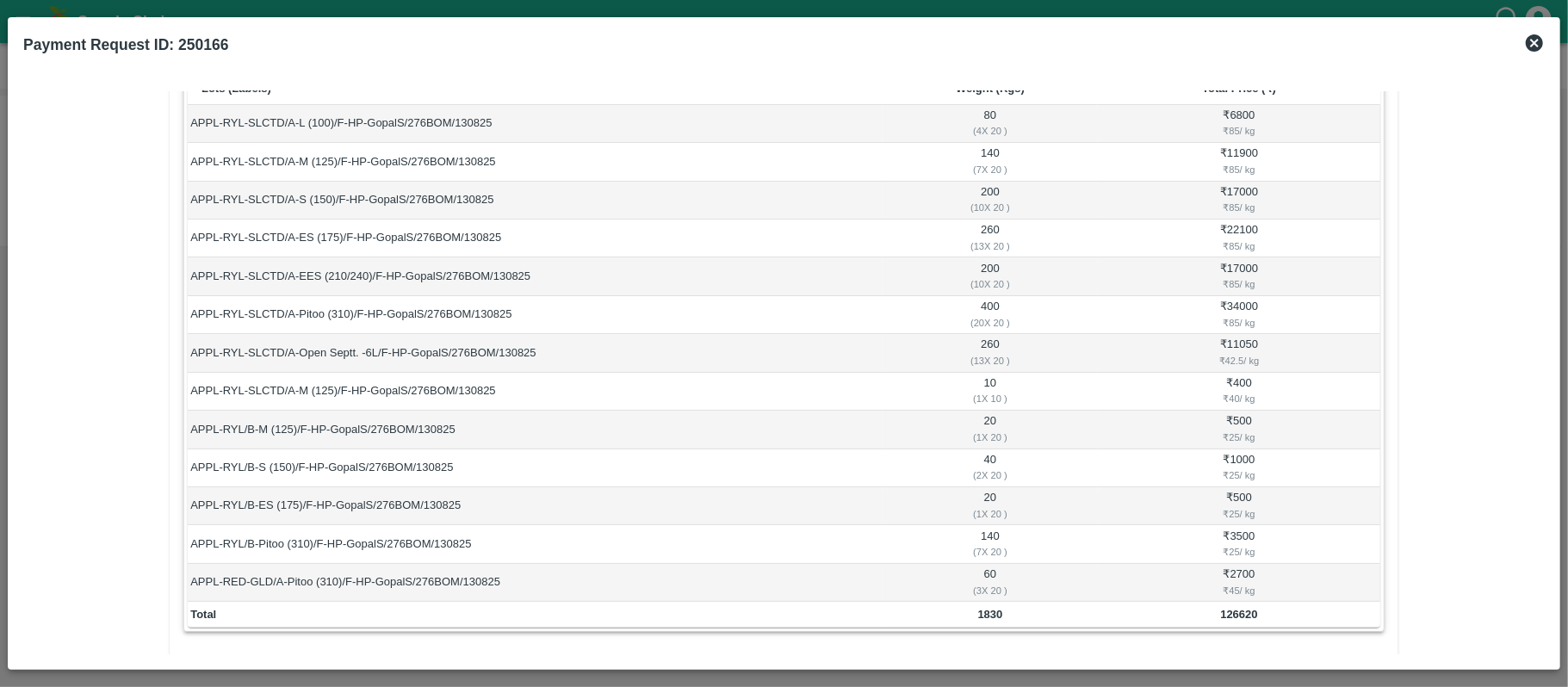
click at [985, 499] on td "20 ( 1 X 20 )" at bounding box center [990, 506] width 216 height 37
click at [990, 535] on td "140 ( 7 X 20 )" at bounding box center [990, 543] width 216 height 37
click at [1236, 423] on td "₹ 500 ₹ 25 / kg" at bounding box center [1239, 429] width 283 height 37
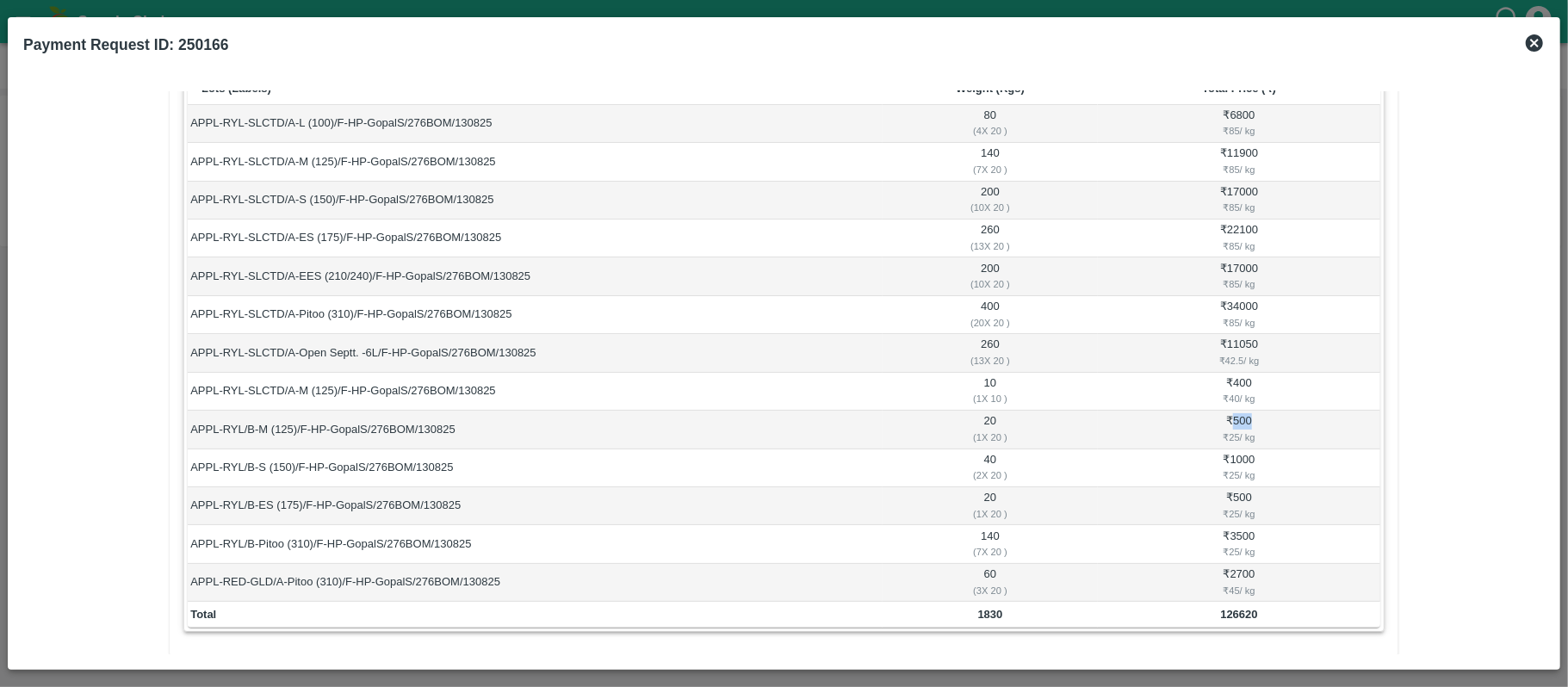
click at [1236, 423] on td "₹ 500 ₹ 25 / kg" at bounding box center [1239, 429] width 283 height 37
click at [1245, 459] on td "₹ 1000 ₹ 25 / kg" at bounding box center [1239, 468] width 283 height 37
click at [1235, 497] on td "₹ 500 ₹ 25 / kg" at bounding box center [1239, 506] width 283 height 37
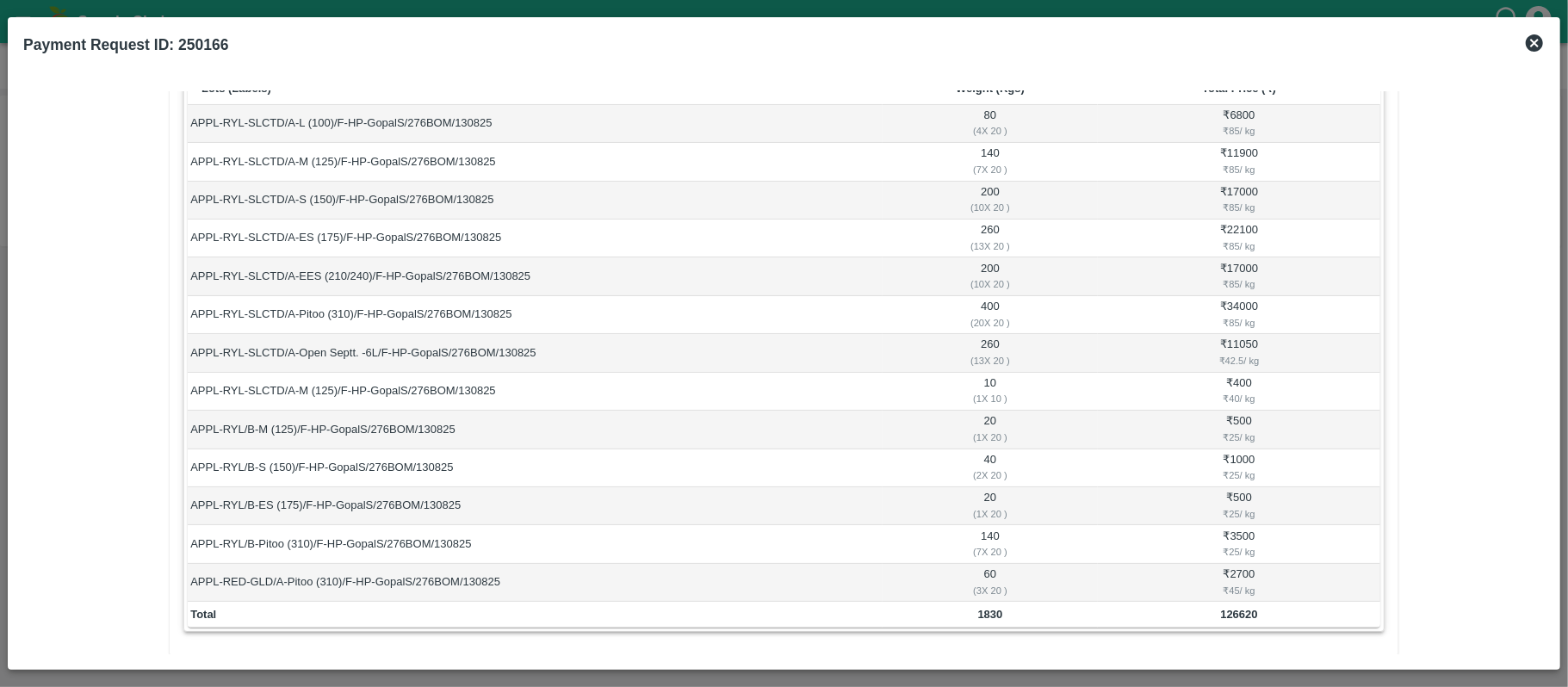
click at [1242, 535] on td "₹ 3500 ₹ 25 / kg" at bounding box center [1239, 543] width 283 height 37
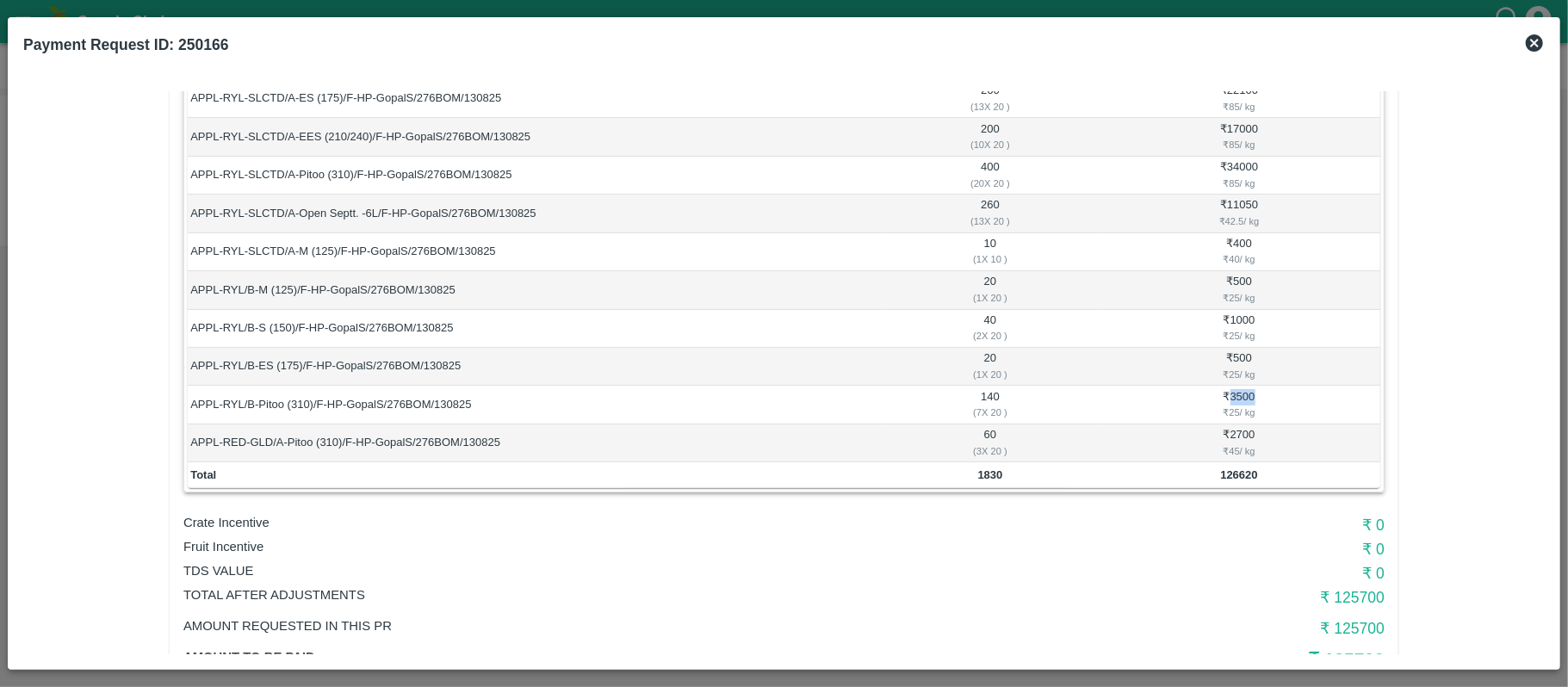
scroll to position [384, 0]
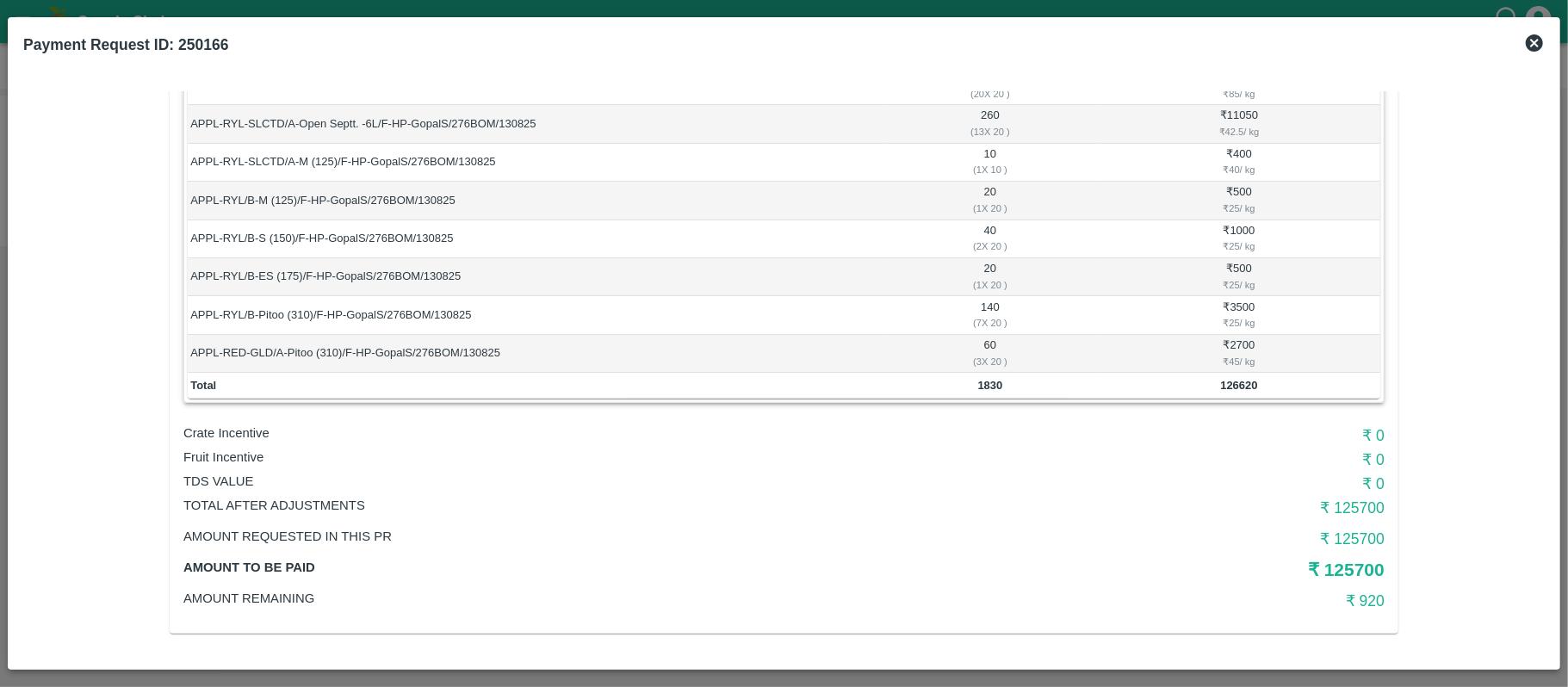
click at [989, 349] on td "60 ( 3 X 20 )" at bounding box center [990, 353] width 216 height 37
click at [1182, 387] on td "126620" at bounding box center [1239, 386] width 283 height 26
click at [1243, 341] on td "₹ 2700 ₹ 45 / kg" at bounding box center [1239, 353] width 283 height 37
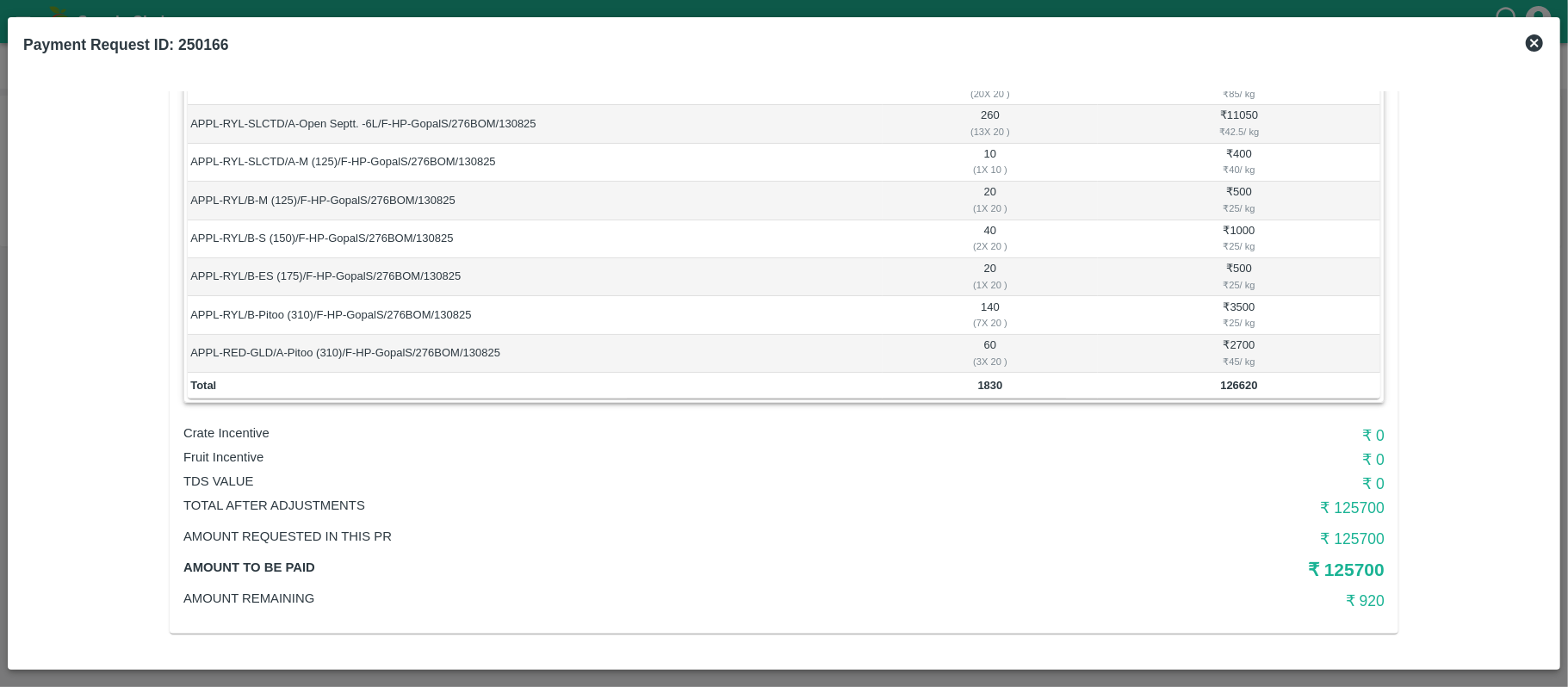
click at [983, 347] on td "60 ( 3 X 20 )" at bounding box center [990, 353] width 216 height 37
click at [880, 358] on td "APPL-RED-GLD/A-Pitoo (310)/F-HP-GopalS/276BOM/130825" at bounding box center [535, 353] width 694 height 37
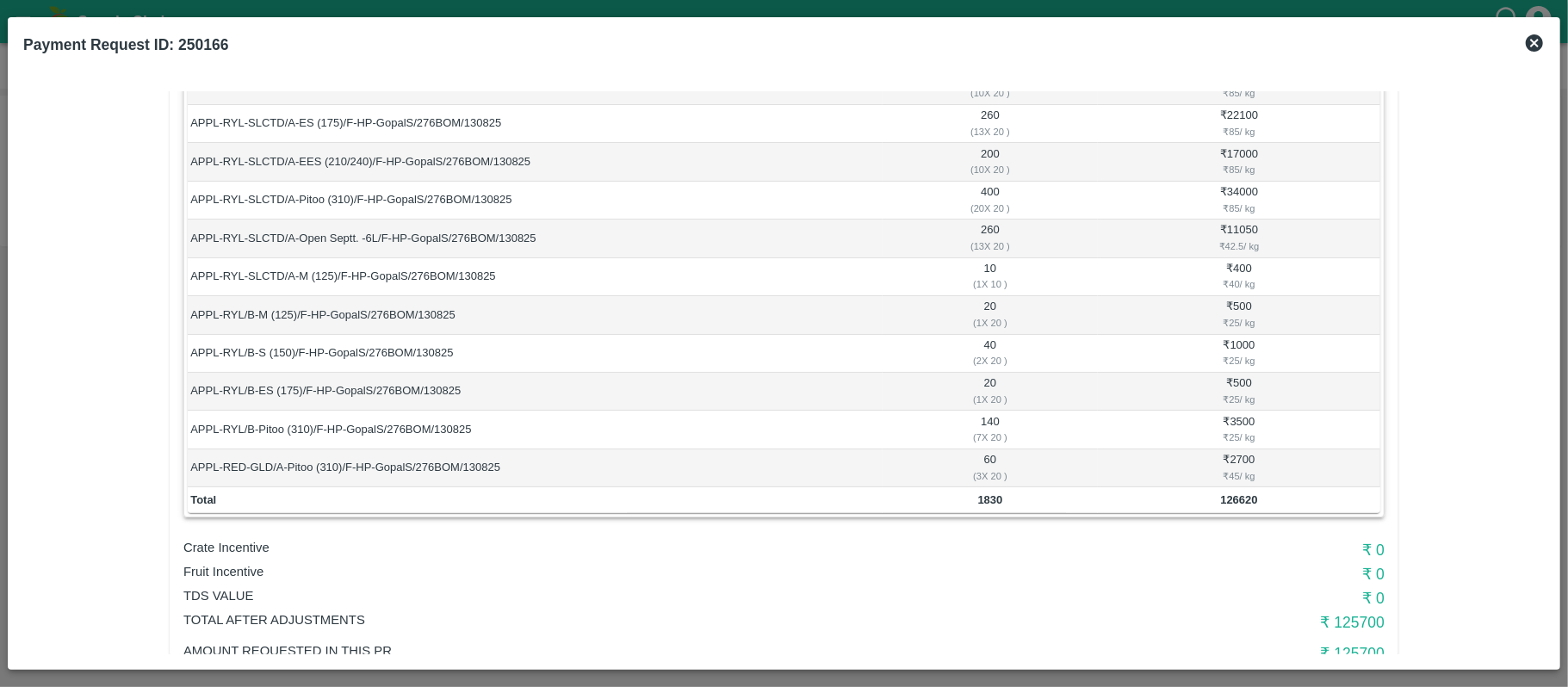
scroll to position [155, 0]
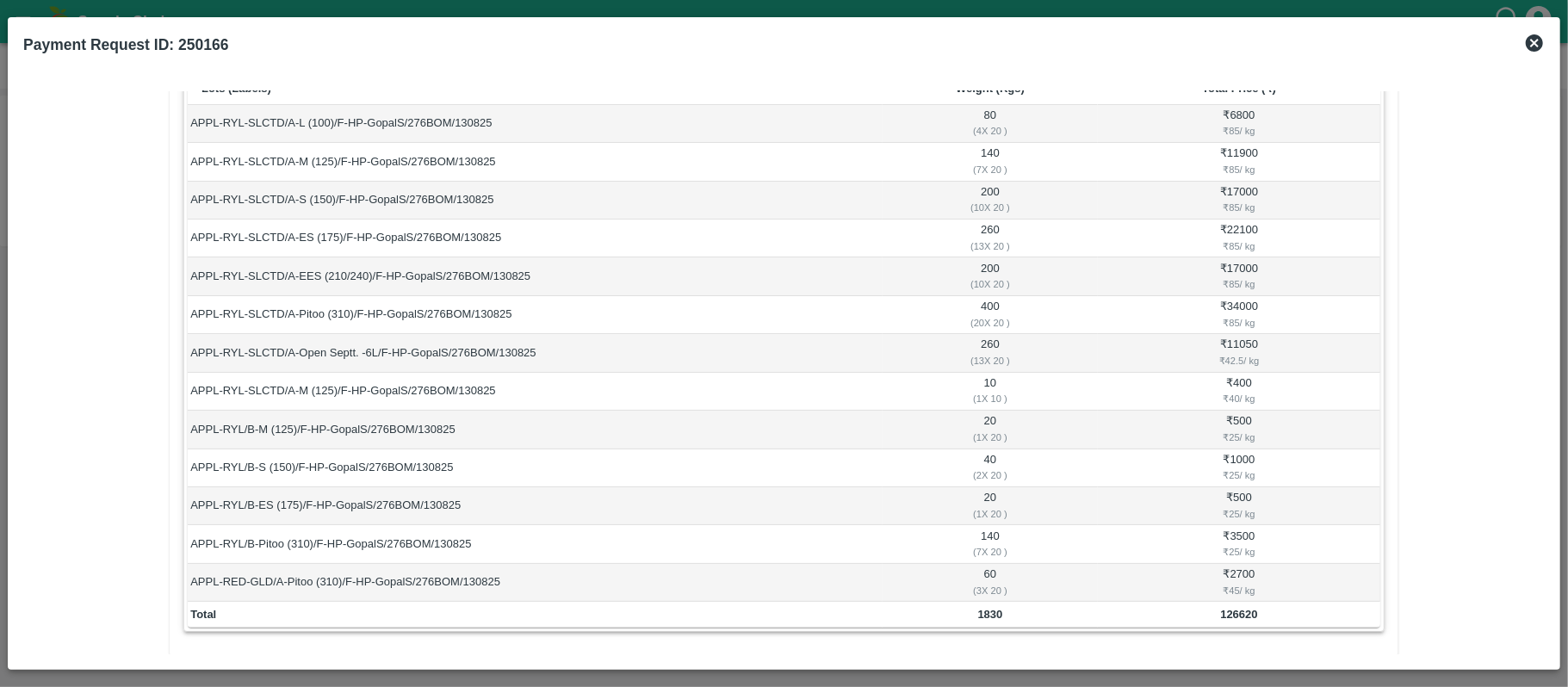
click at [987, 420] on td "20 ( 1 X 20 )" at bounding box center [990, 429] width 216 height 37
click at [1070, 373] on td "10 ( 1 X 10 )" at bounding box center [990, 392] width 216 height 37
click at [1244, 382] on td "₹ 400 ₹ 40 / kg" at bounding box center [1239, 392] width 283 height 37
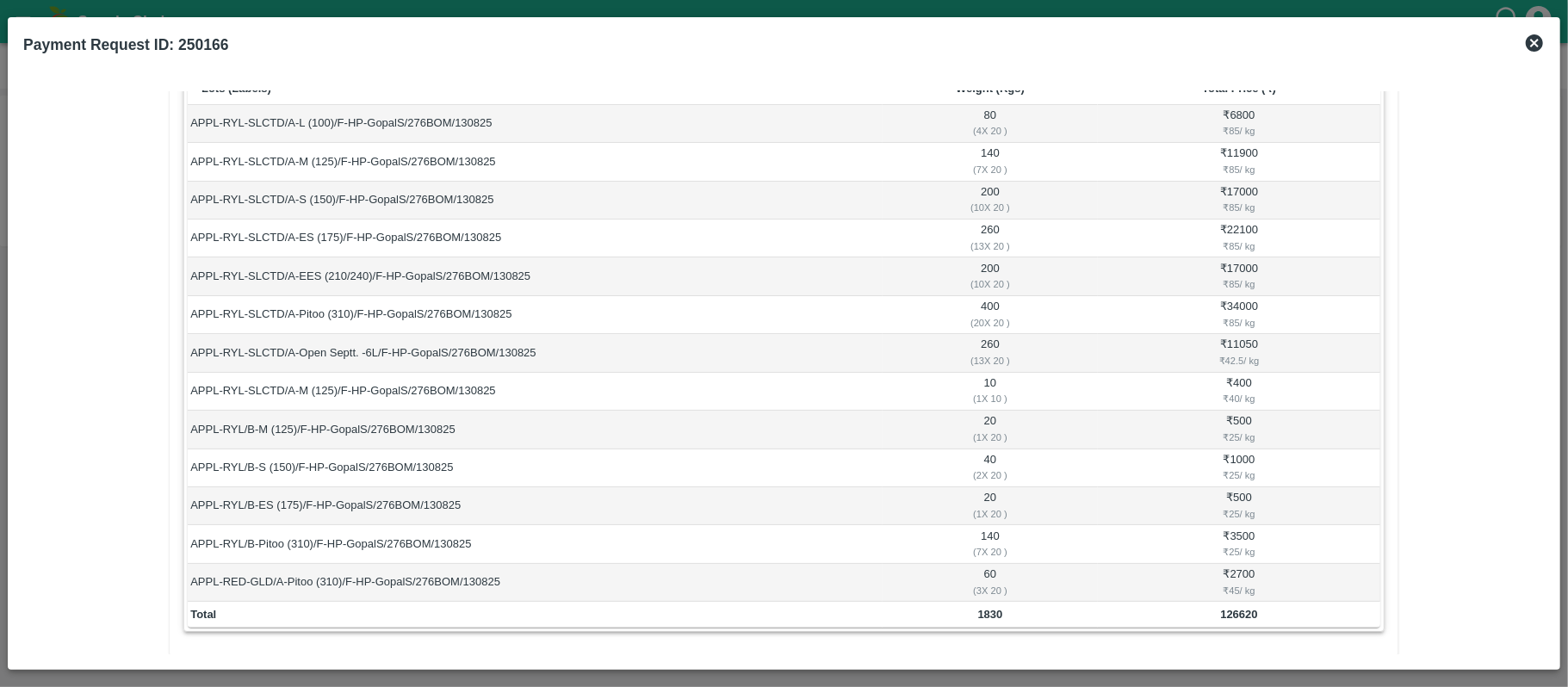
click at [1241, 424] on td "₹ 500 ₹ 25 / kg" at bounding box center [1239, 429] width 283 height 37
click at [1240, 453] on td "₹ 1000 ₹ 25 / kg" at bounding box center [1239, 468] width 283 height 37
click at [1242, 494] on td "₹ 500 ₹ 25 / kg" at bounding box center [1239, 506] width 283 height 37
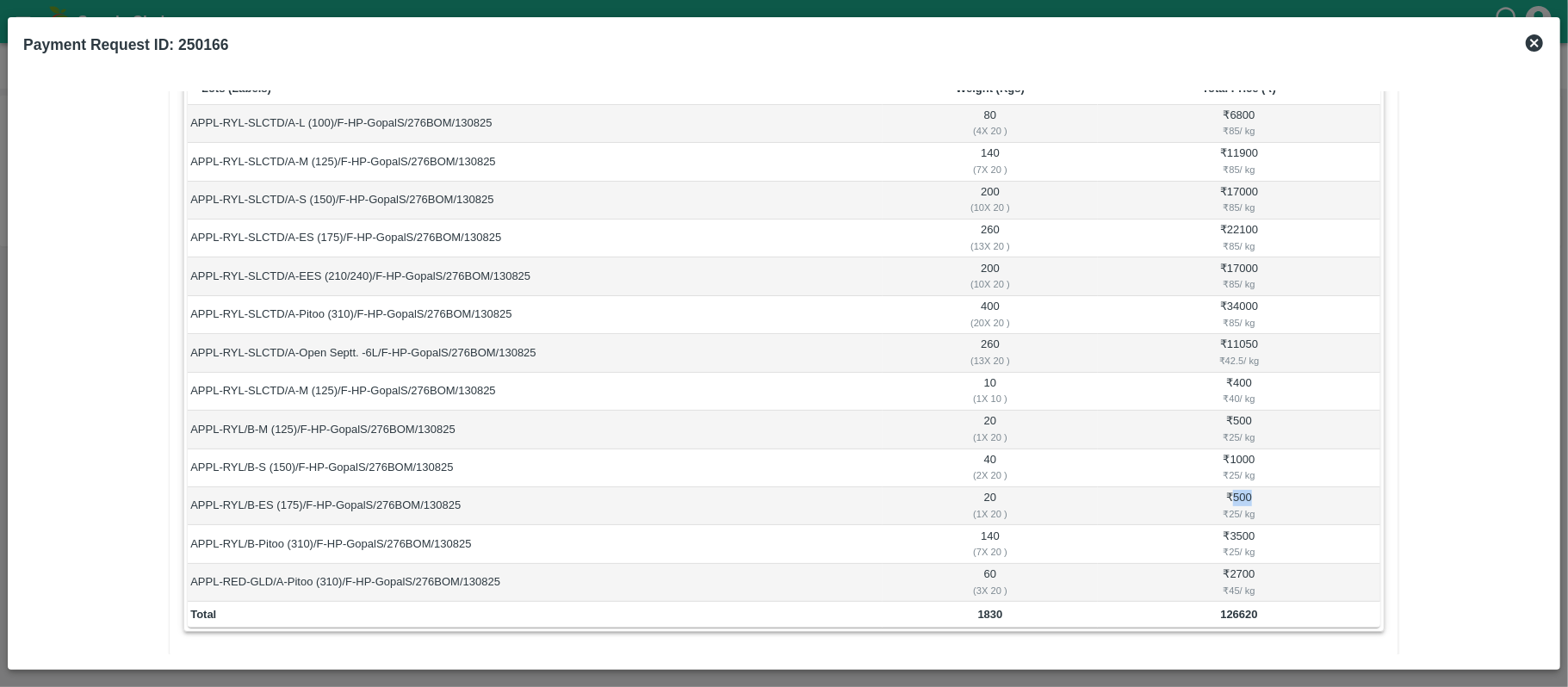
click at [1242, 494] on td "₹ 500 ₹ 25 / kg" at bounding box center [1239, 506] width 283 height 37
click at [1242, 531] on td "₹ 3500 ₹ 25 / kg" at bounding box center [1239, 543] width 283 height 37
click at [875, 396] on td "APPL-RYL-SLCTD/A-M (125)/F-HP-GopalS/276BOM/130825" at bounding box center [535, 392] width 694 height 37
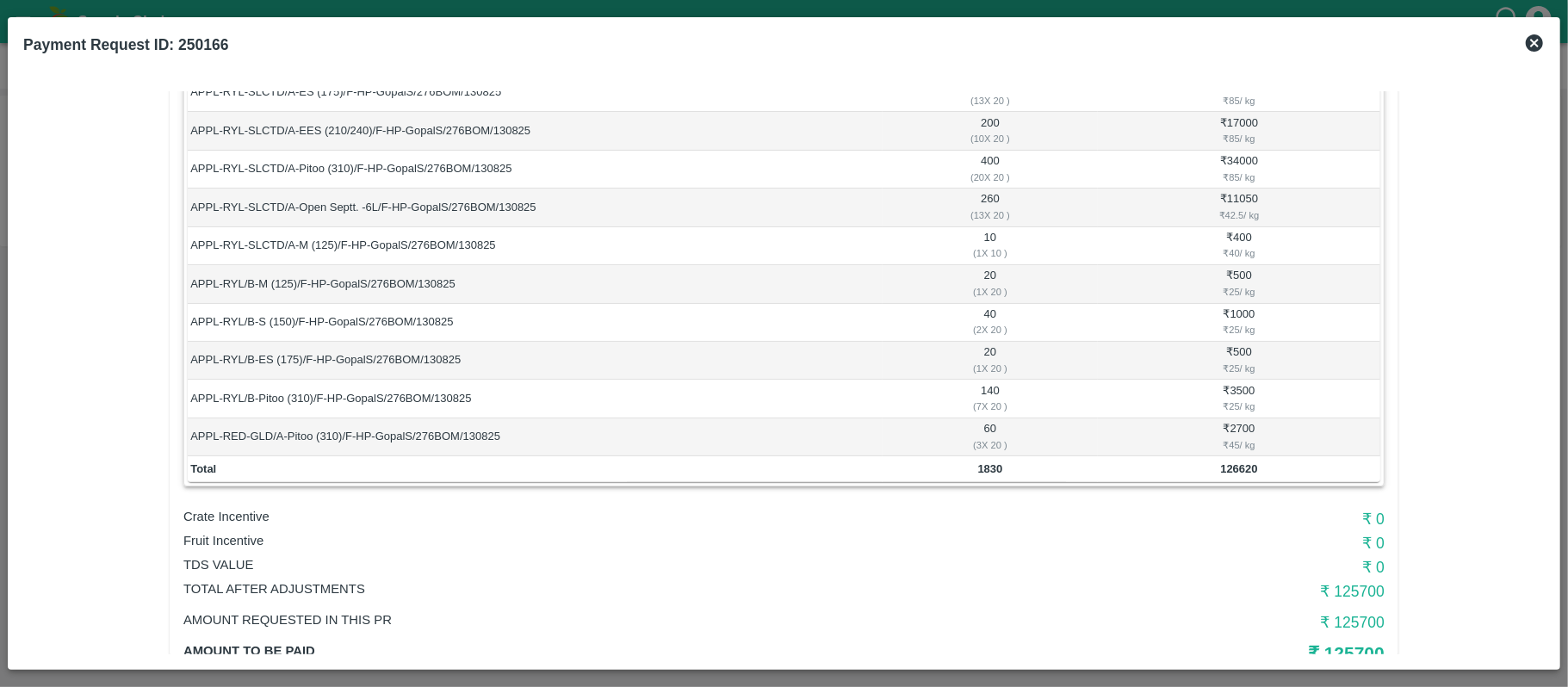
scroll to position [384, 0]
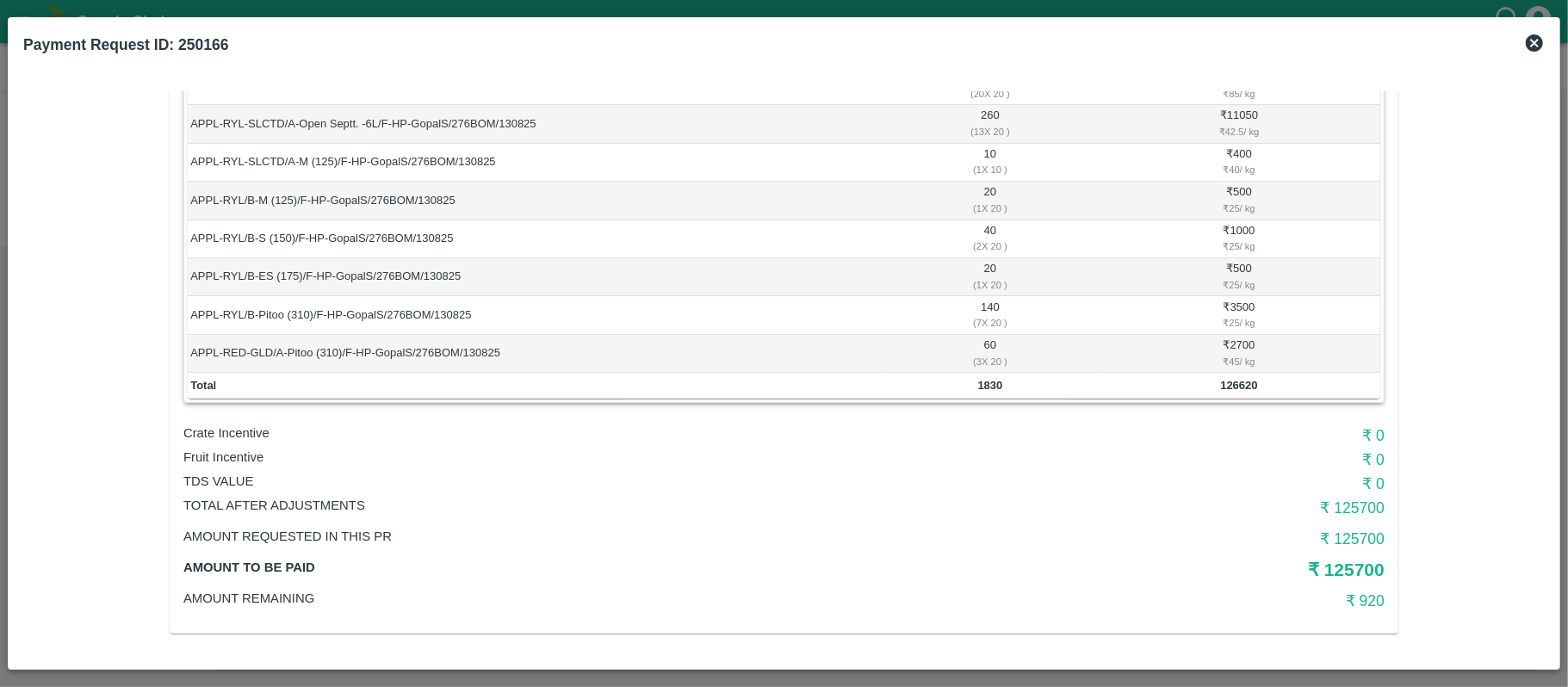
click at [985, 393] on td "1830" at bounding box center [990, 386] width 216 height 26
click at [1234, 386] on b "126620" at bounding box center [1239, 385] width 37 height 13
click at [987, 389] on b "1830" at bounding box center [990, 385] width 25 height 13
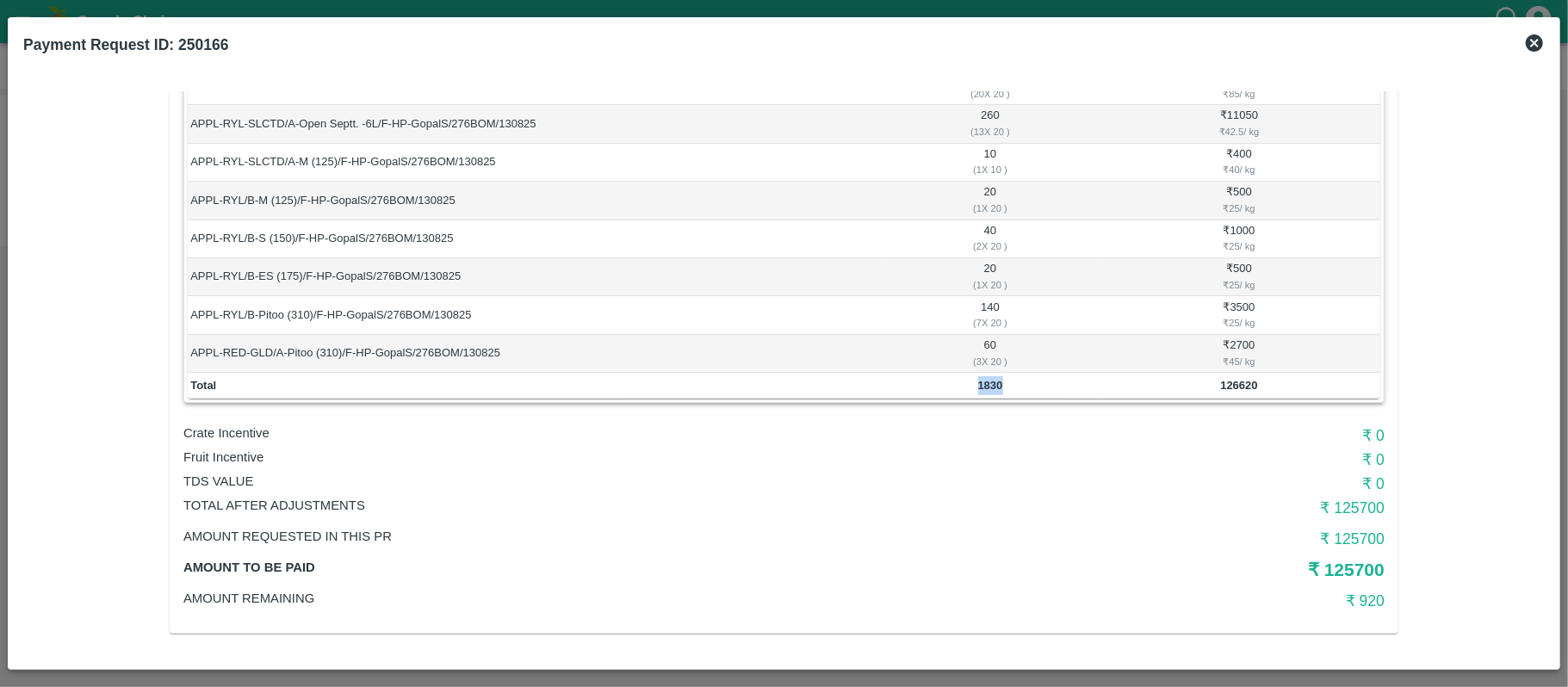
click at [987, 389] on b "1830" at bounding box center [990, 385] width 25 height 13
click at [1030, 407] on div "Vendor: [PERSON_NAME] Approver: [PERSON_NAME] Due date: [DATE] 12:00 AM Bill: D…" at bounding box center [783, 181] width 1228 height 906
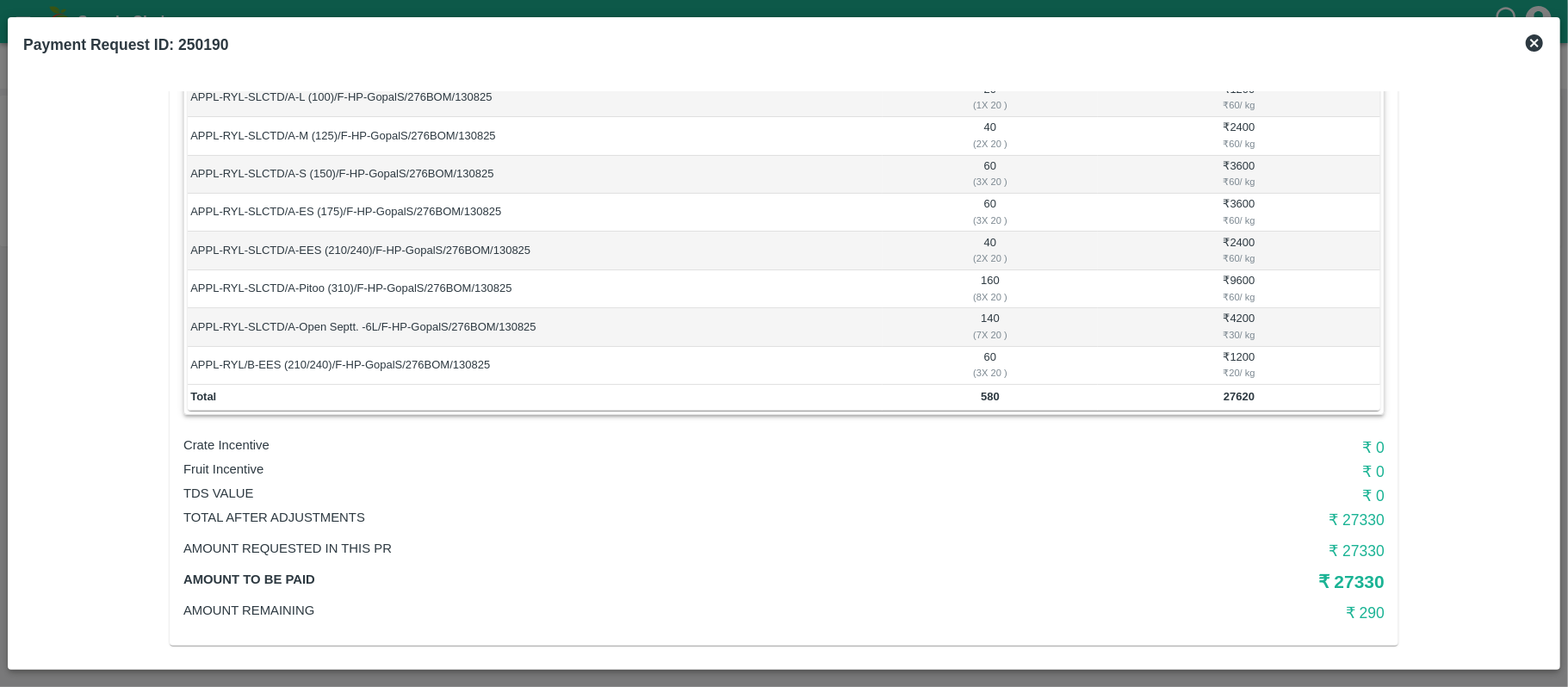
scroll to position [191, 0]
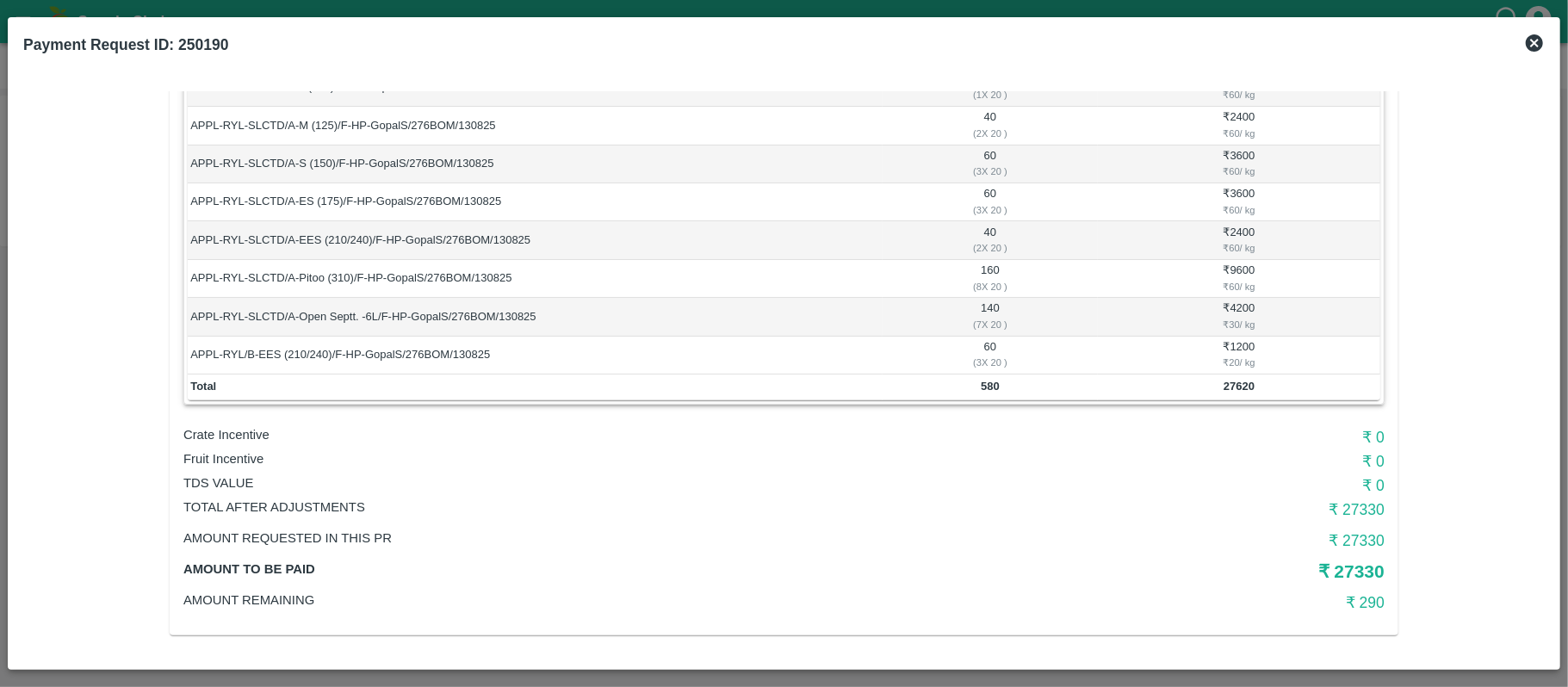
click at [990, 386] on b "580" at bounding box center [990, 386] width 19 height 13
copy b "580"
click at [1143, 373] on table "Lots (Labels) Weight (Kgs) Total Price (₹) APPL-RYL-SLCTD/A-L (100)/F-HP-GopalS…" at bounding box center [784, 218] width 1193 height 361
click at [1251, 416] on div "Vendor: Gopal Singh Approver: Vikas Tiwari Due date: 13 Aug 2025, 12:00 AM Bill…" at bounding box center [783, 279] width 1228 height 715
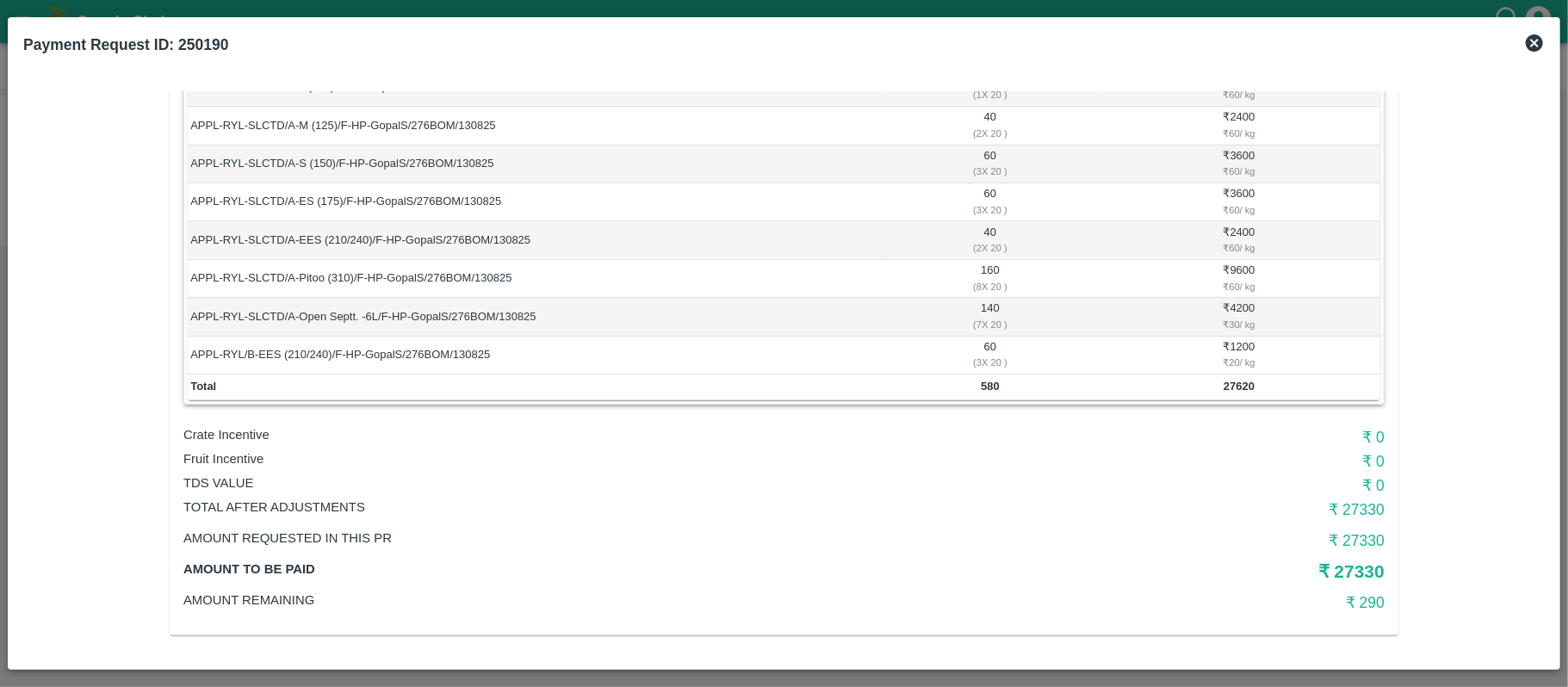
click at [1238, 384] on b "27620" at bounding box center [1238, 386] width 31 height 13
copy b "27620"
click at [975, 389] on td "580" at bounding box center [990, 387] width 216 height 26
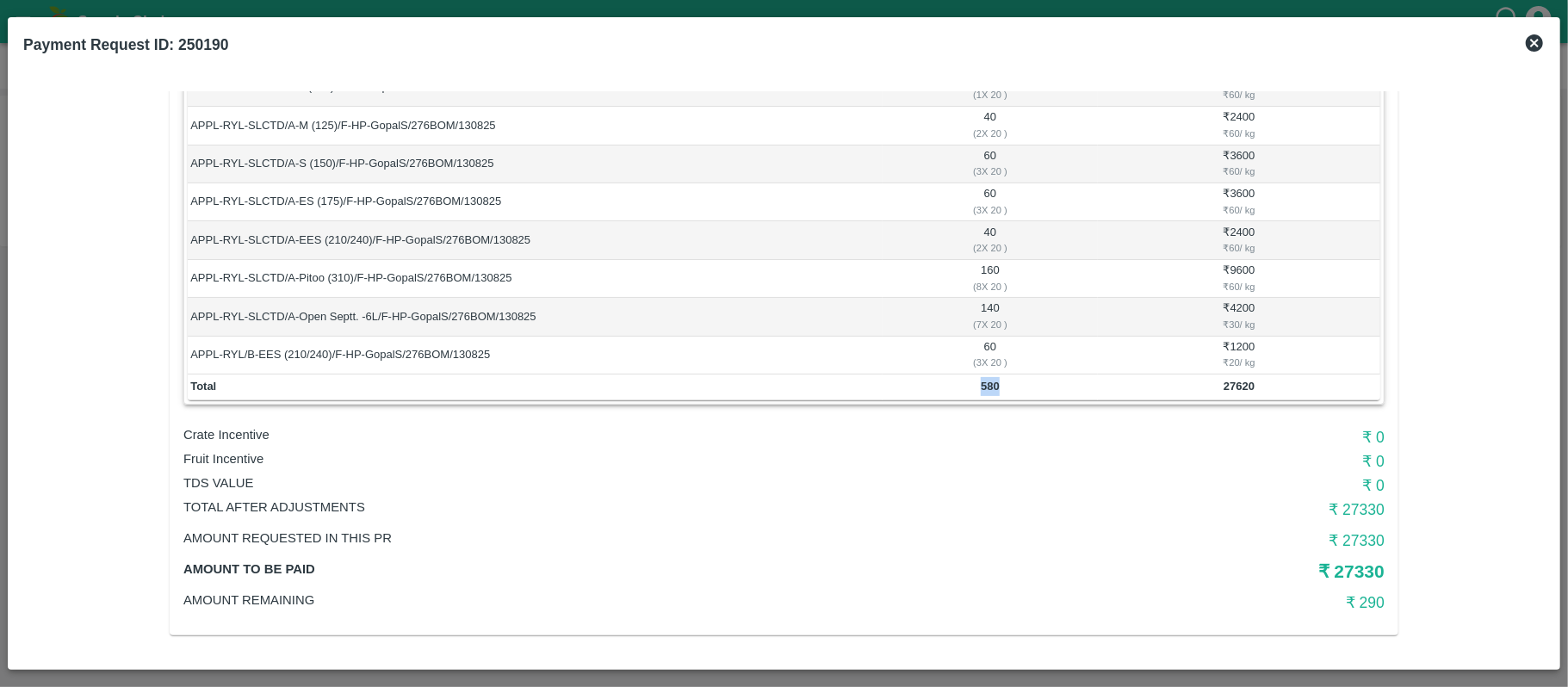
copy b "580"
